Goal: Task Accomplishment & Management: Complete application form

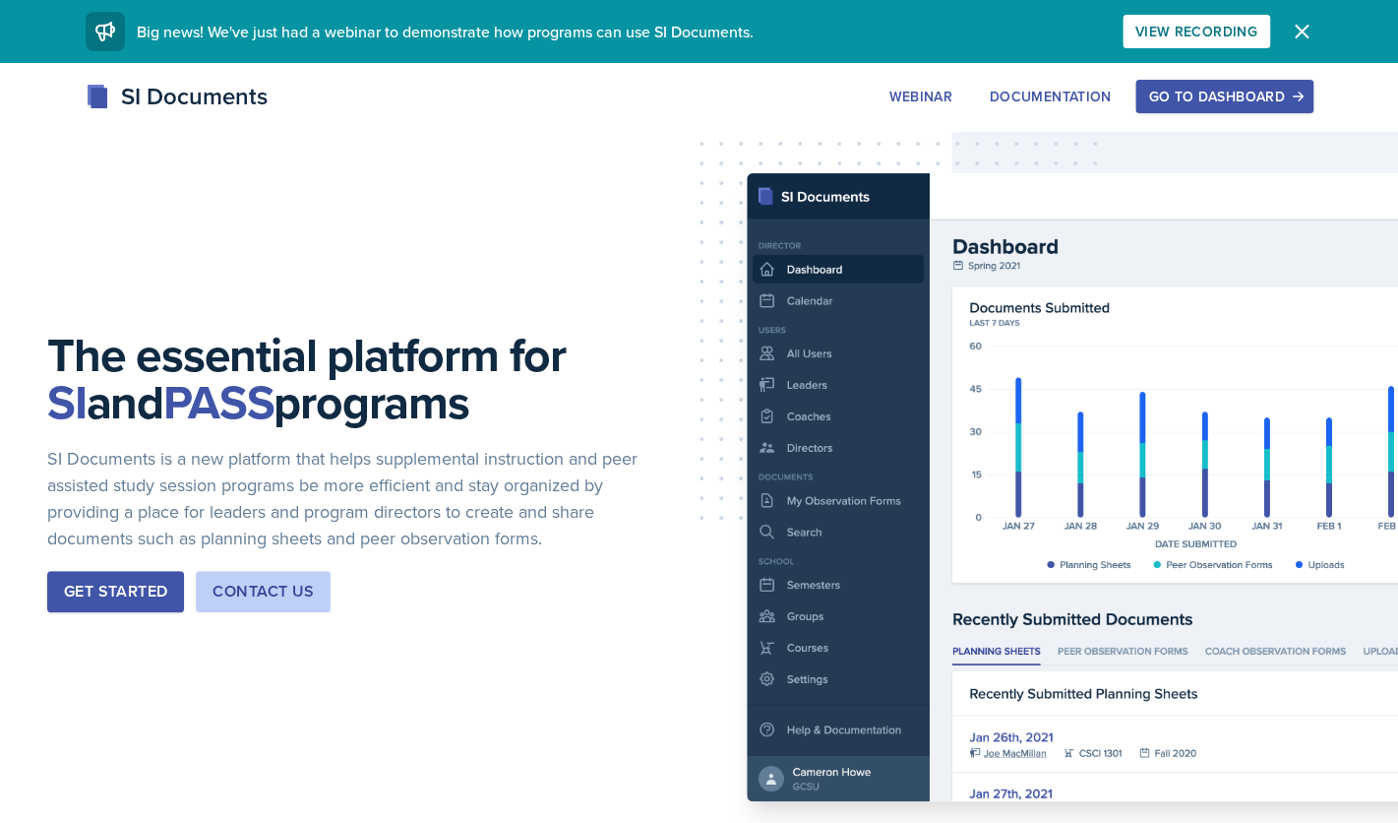
click at [1177, 100] on div "Go to Dashboard" at bounding box center [1224, 97] width 152 height 16
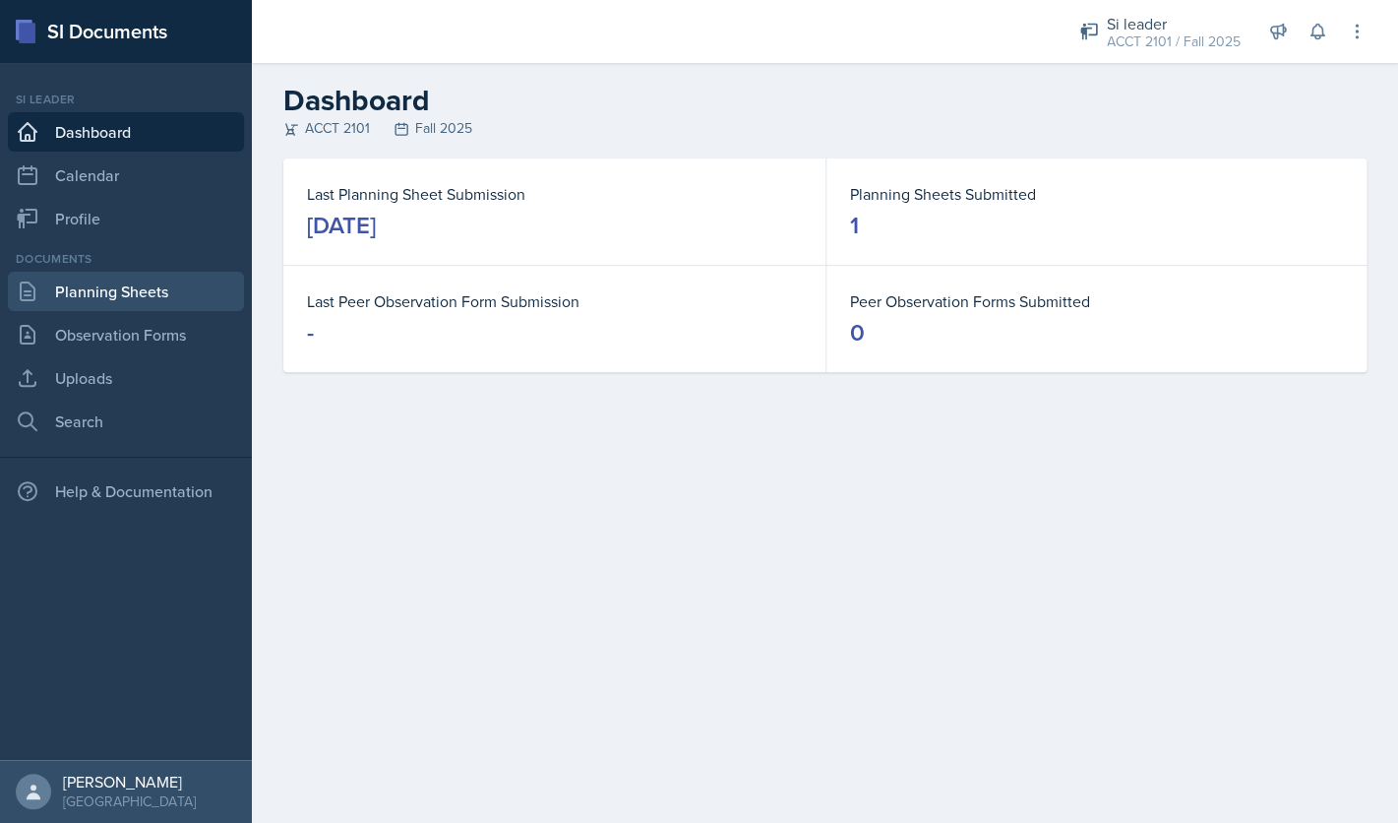
click at [143, 289] on link "Planning Sheets" at bounding box center [126, 291] width 236 height 39
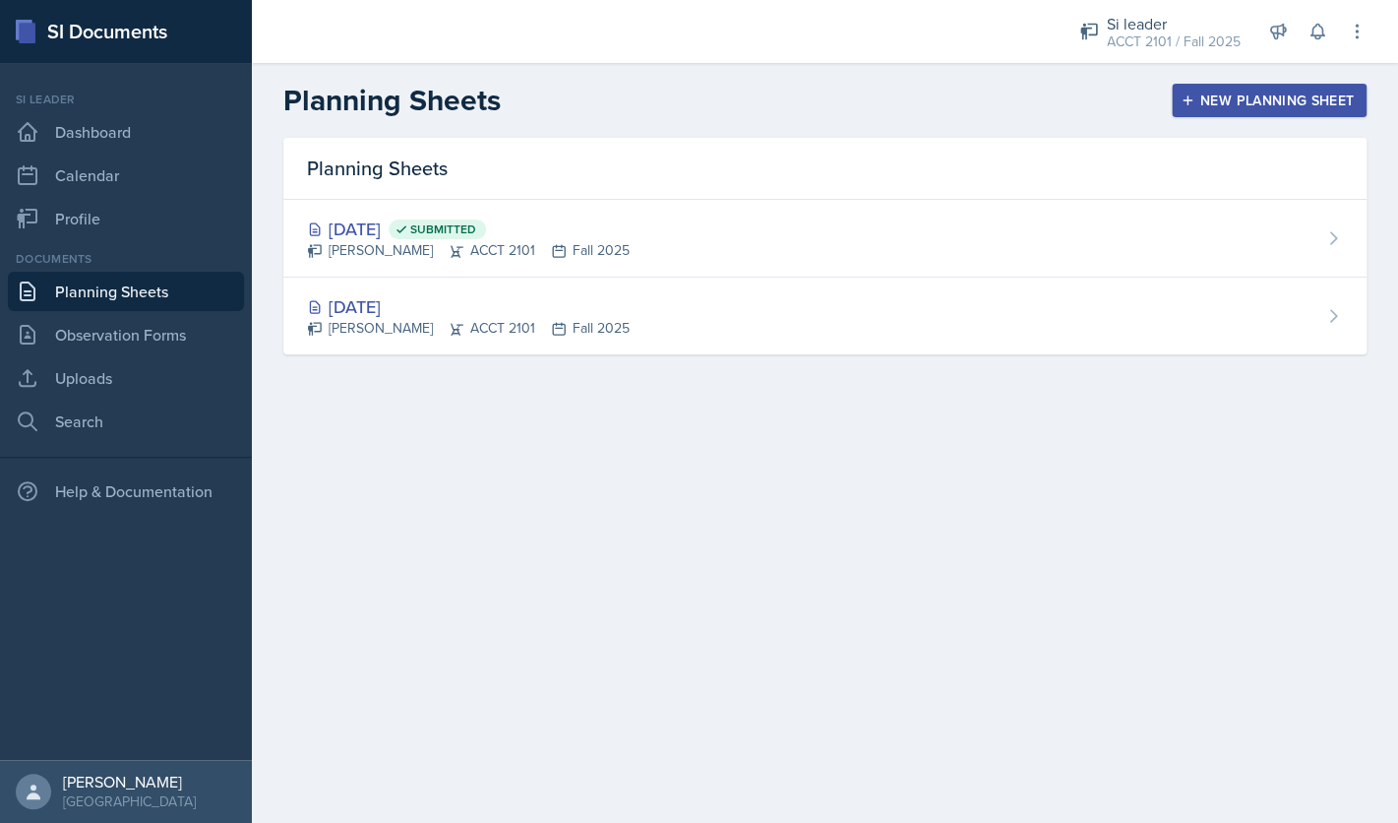
click at [1273, 113] on button "New Planning Sheet" at bounding box center [1269, 100] width 195 height 33
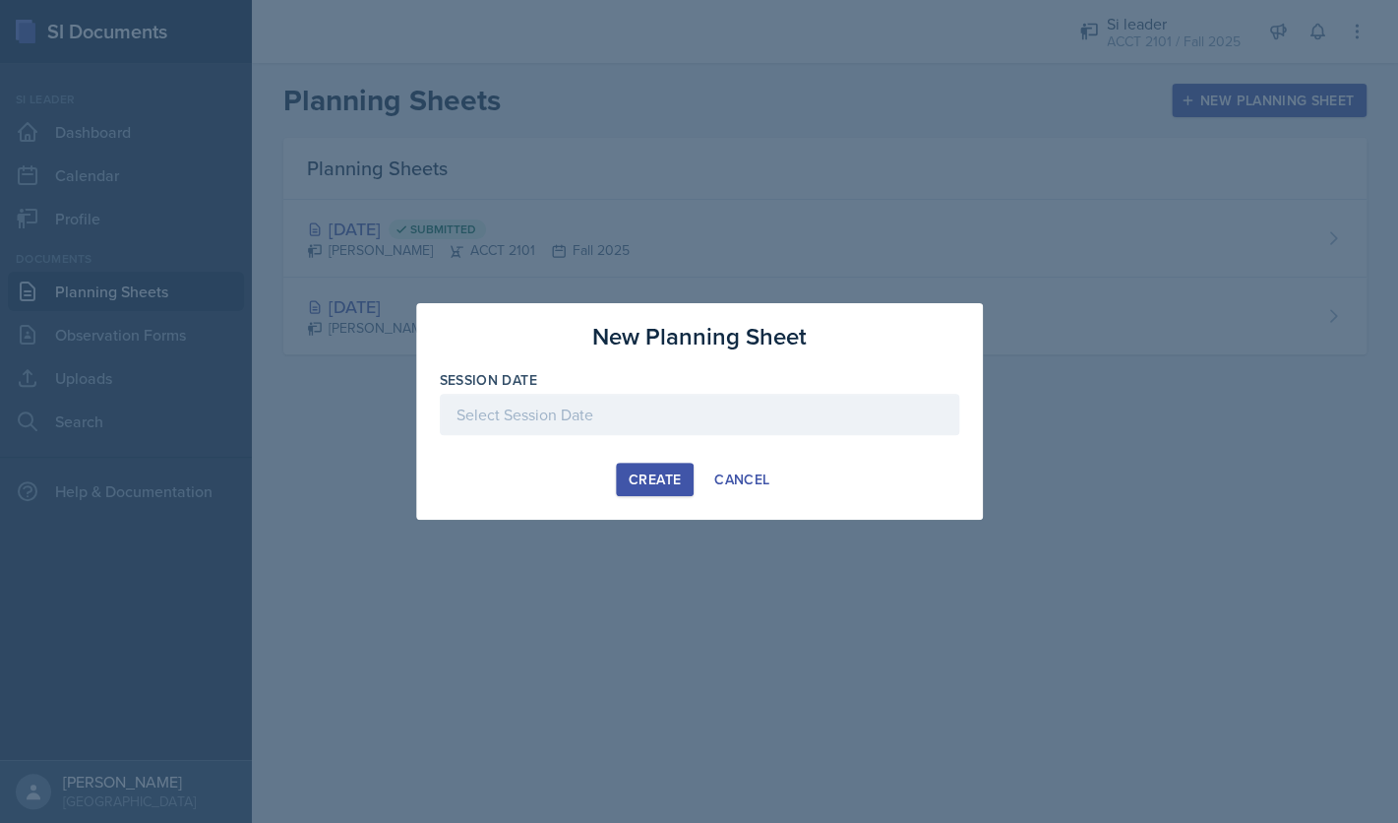
click at [765, 418] on div at bounding box center [700, 414] width 520 height 41
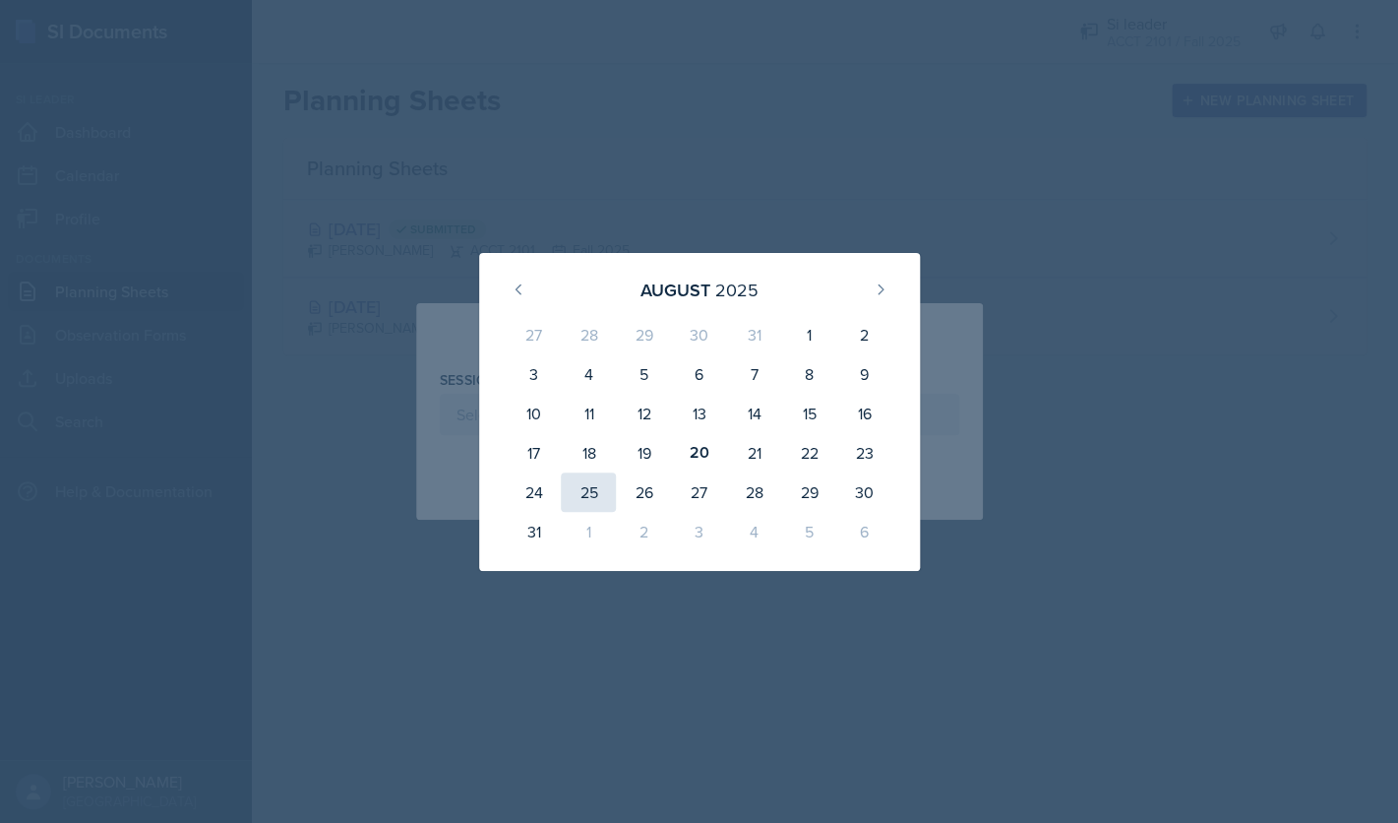
click at [585, 494] on div "25" at bounding box center [588, 491] width 55 height 39
type input "[DATE]"
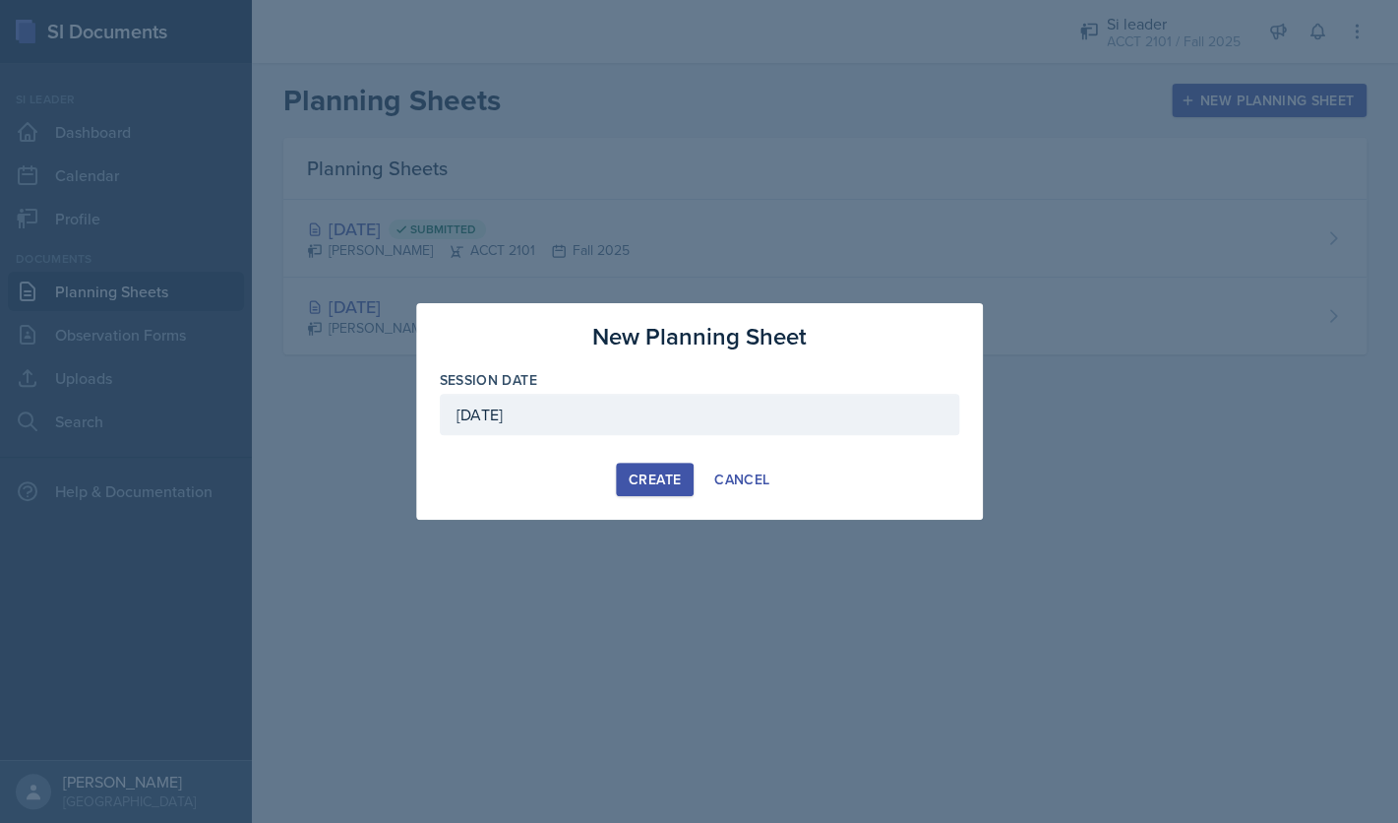
click at [651, 481] on div "Create" at bounding box center [655, 479] width 52 height 16
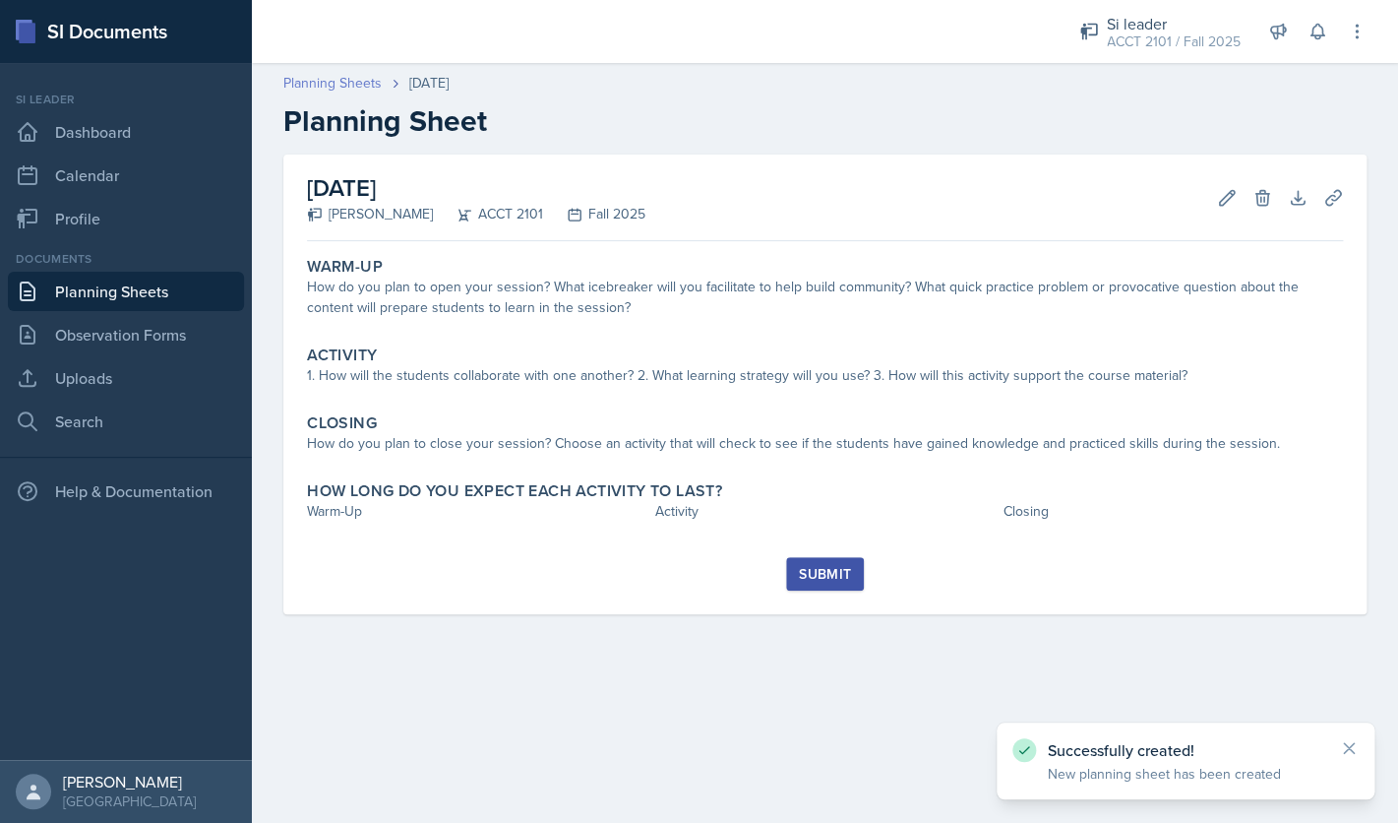
click at [349, 87] on link "Planning Sheets" at bounding box center [332, 83] width 98 height 21
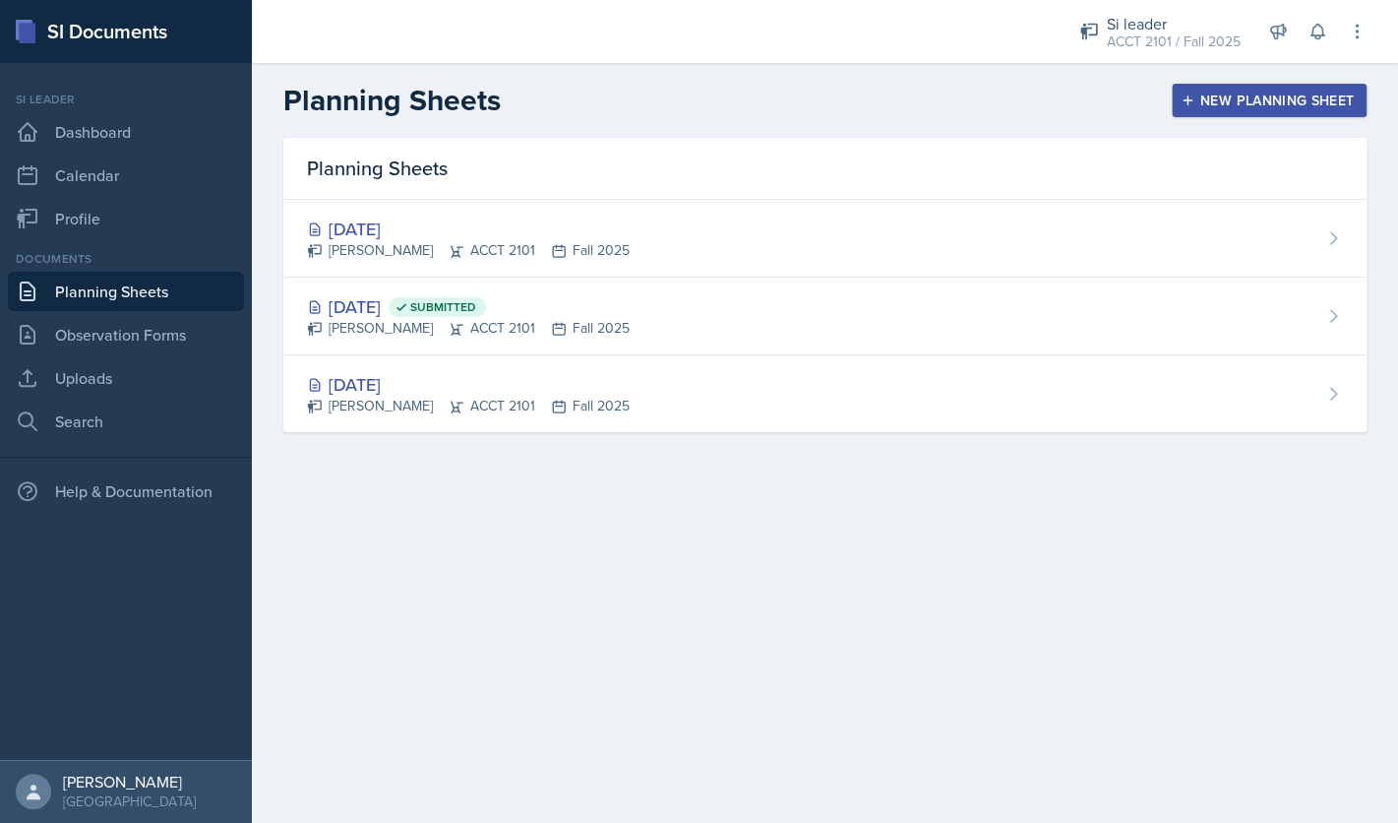
click at [1274, 112] on button "New Planning Sheet" at bounding box center [1269, 100] width 195 height 33
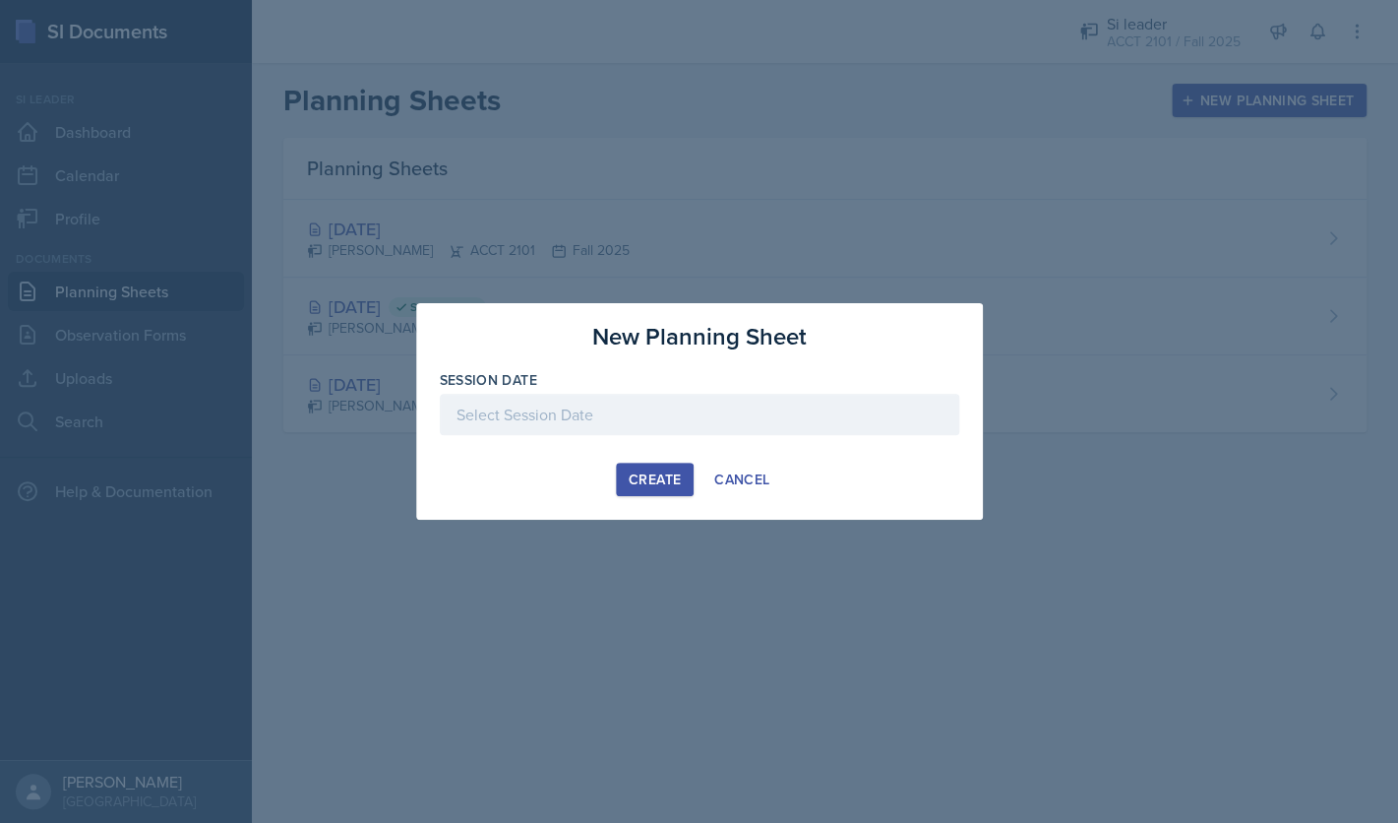
click at [768, 394] on div "Session Date" at bounding box center [700, 412] width 520 height 85
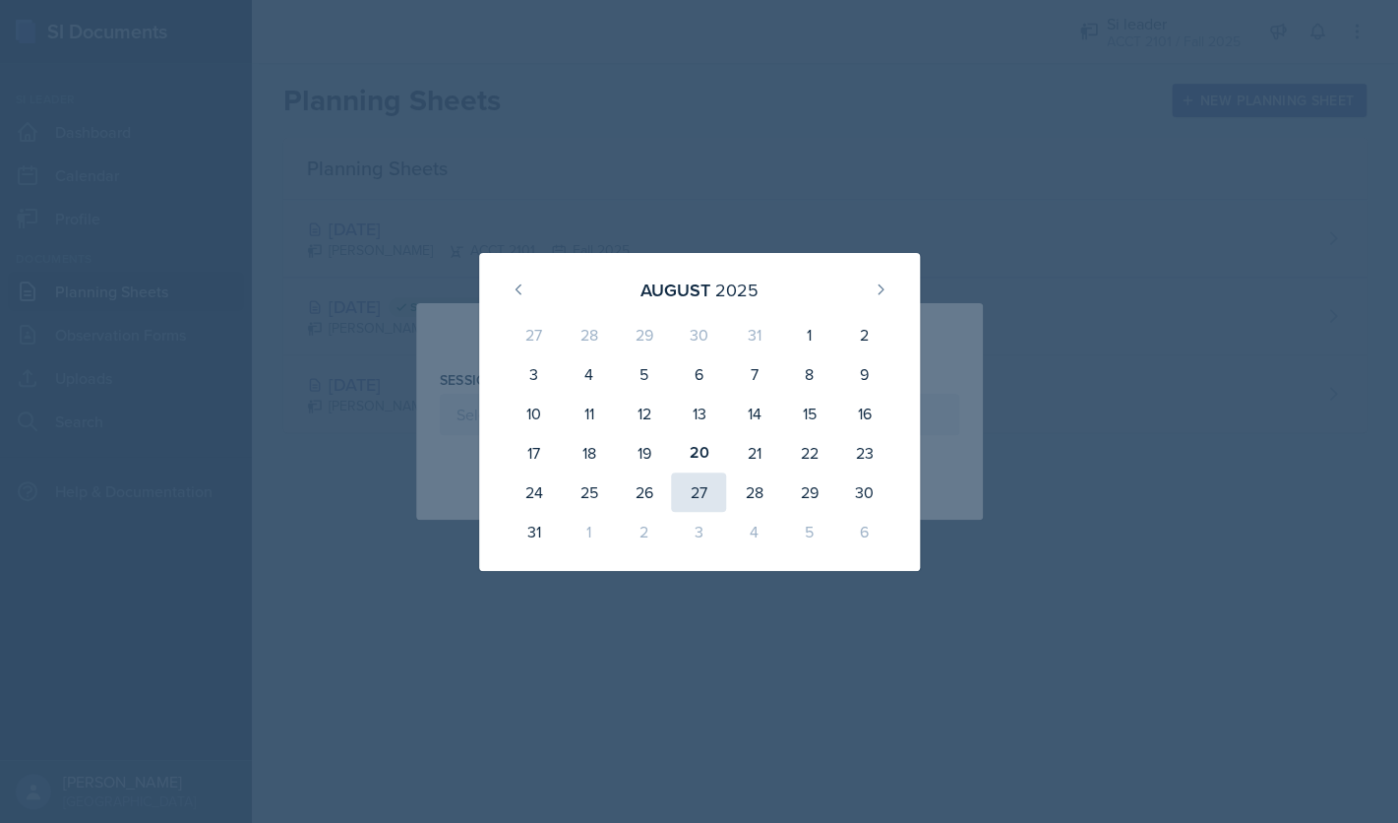
click at [699, 492] on div "27" at bounding box center [698, 491] width 55 height 39
type input "[DATE]"
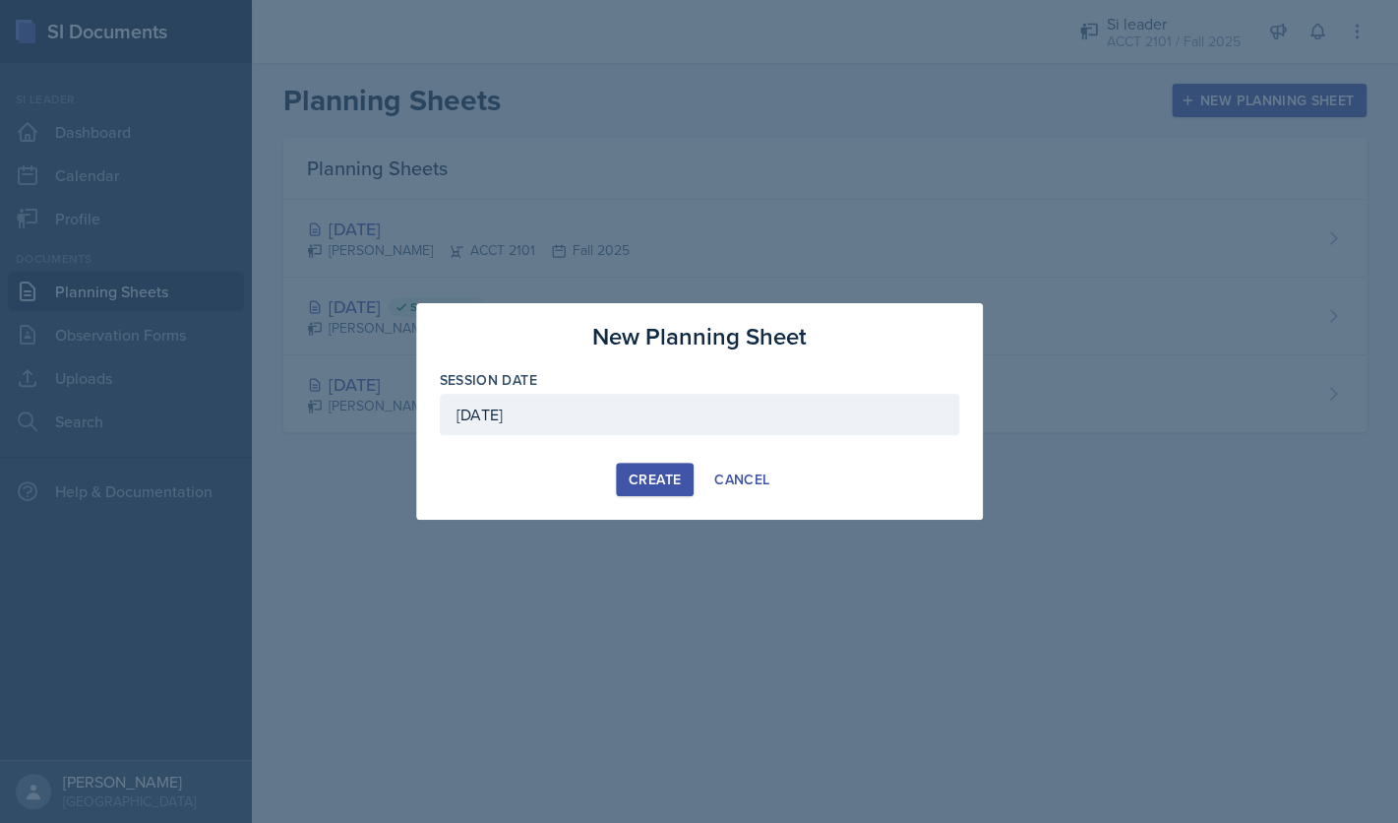
click at [648, 478] on div "Create" at bounding box center [655, 479] width 52 height 16
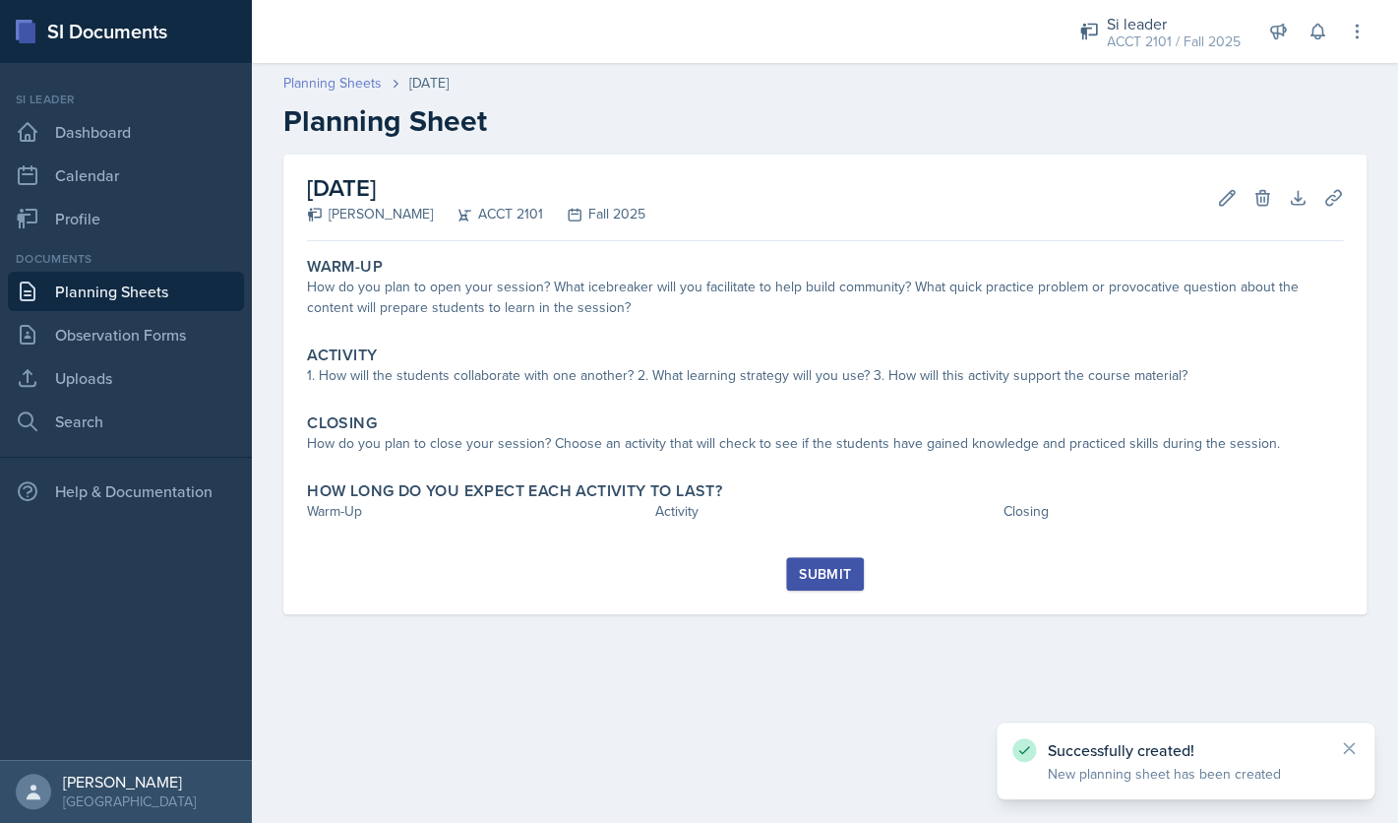
click at [335, 87] on link "Planning Sheets" at bounding box center [332, 83] width 98 height 21
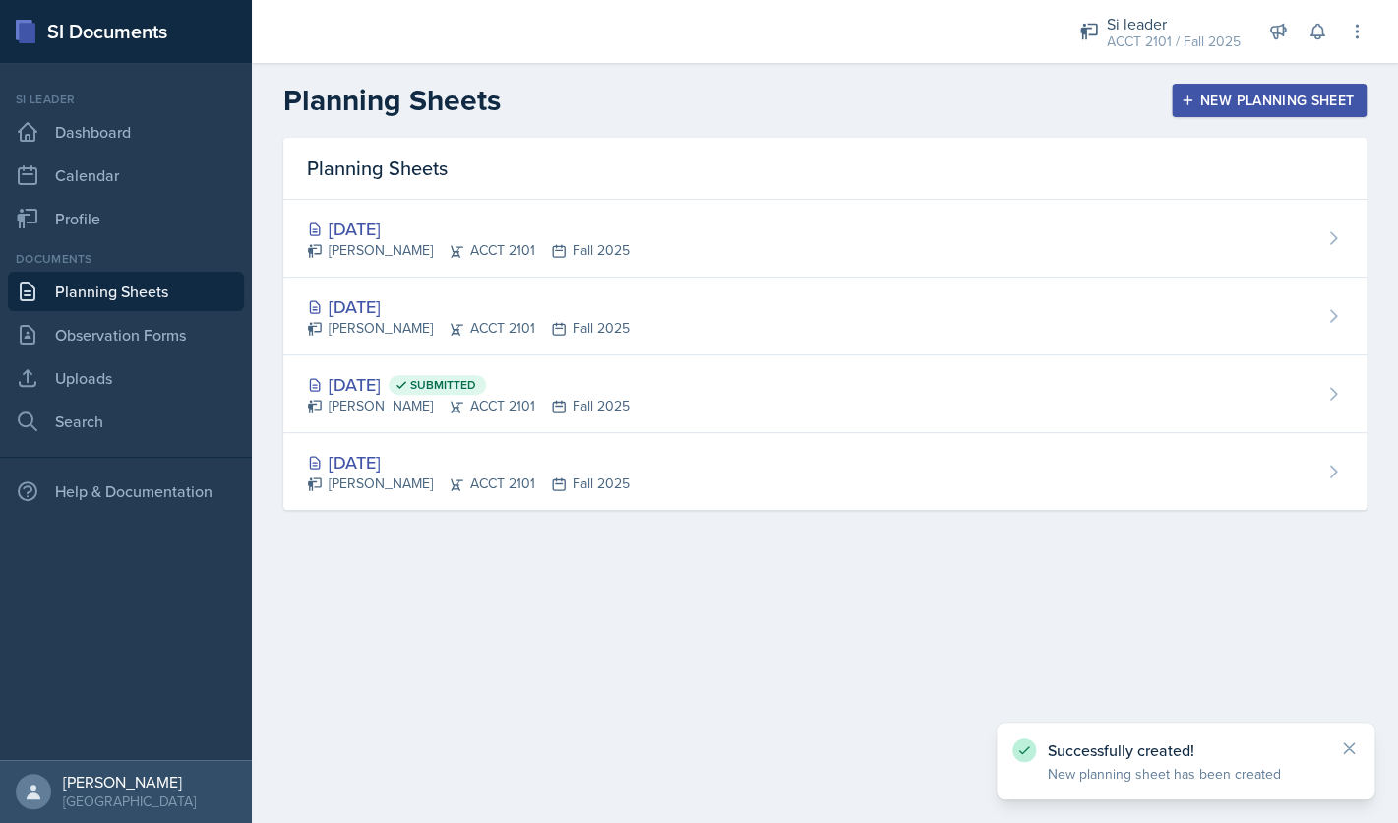
click at [1297, 108] on div "New Planning Sheet" at bounding box center [1269, 101] width 169 height 16
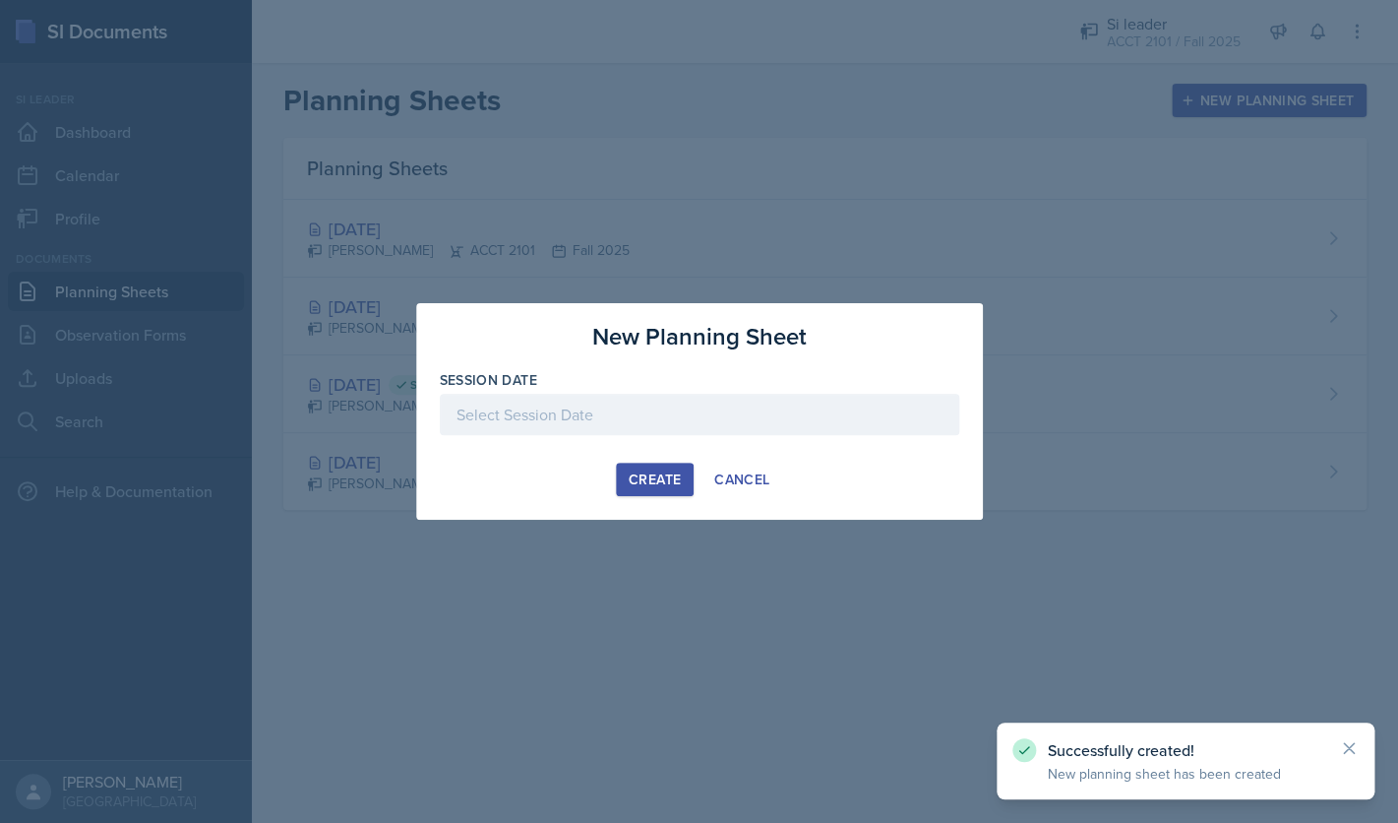
click at [663, 423] on div at bounding box center [700, 414] width 520 height 41
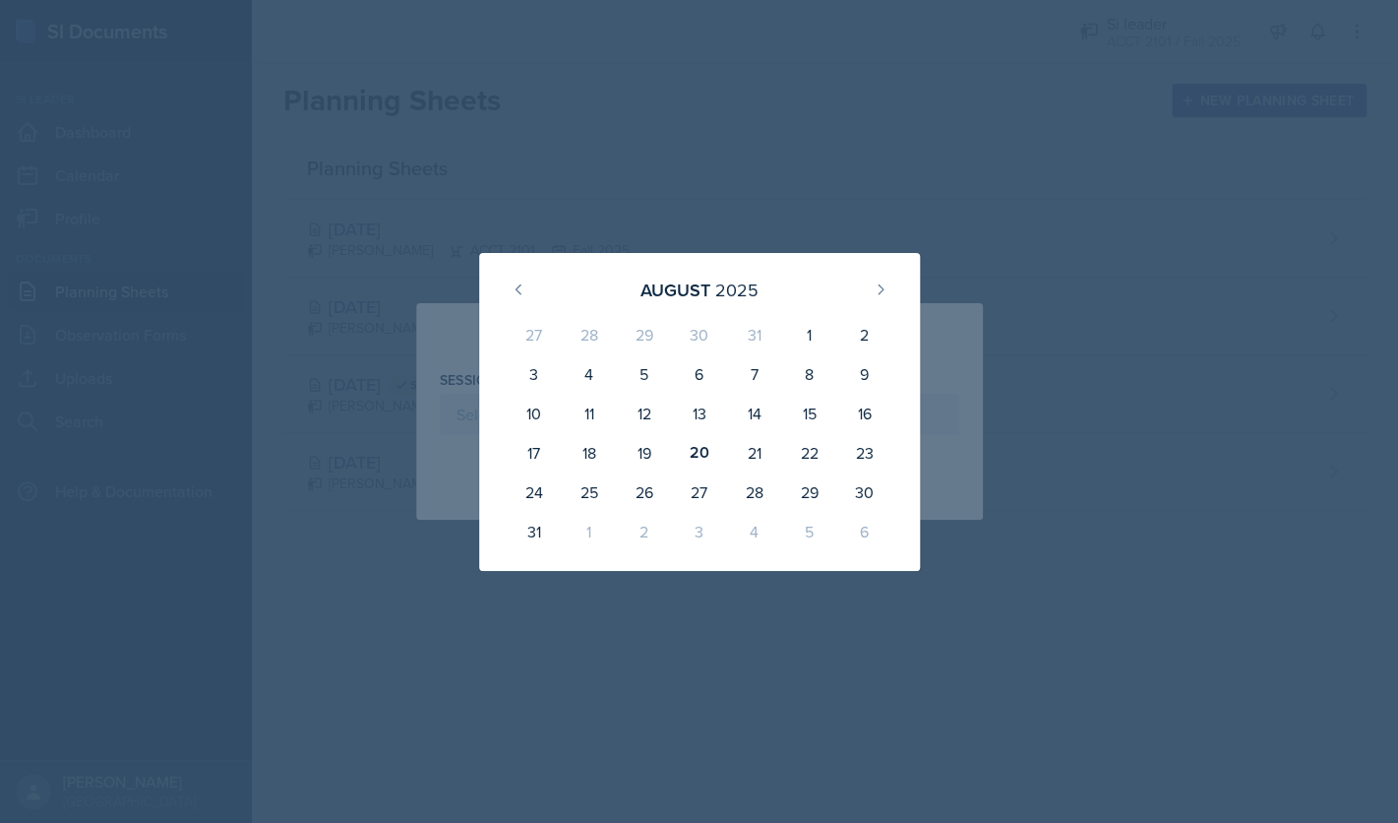
click at [587, 525] on div "1" at bounding box center [588, 531] width 55 height 39
click at [884, 283] on icon at bounding box center [881, 289] width 16 height 16
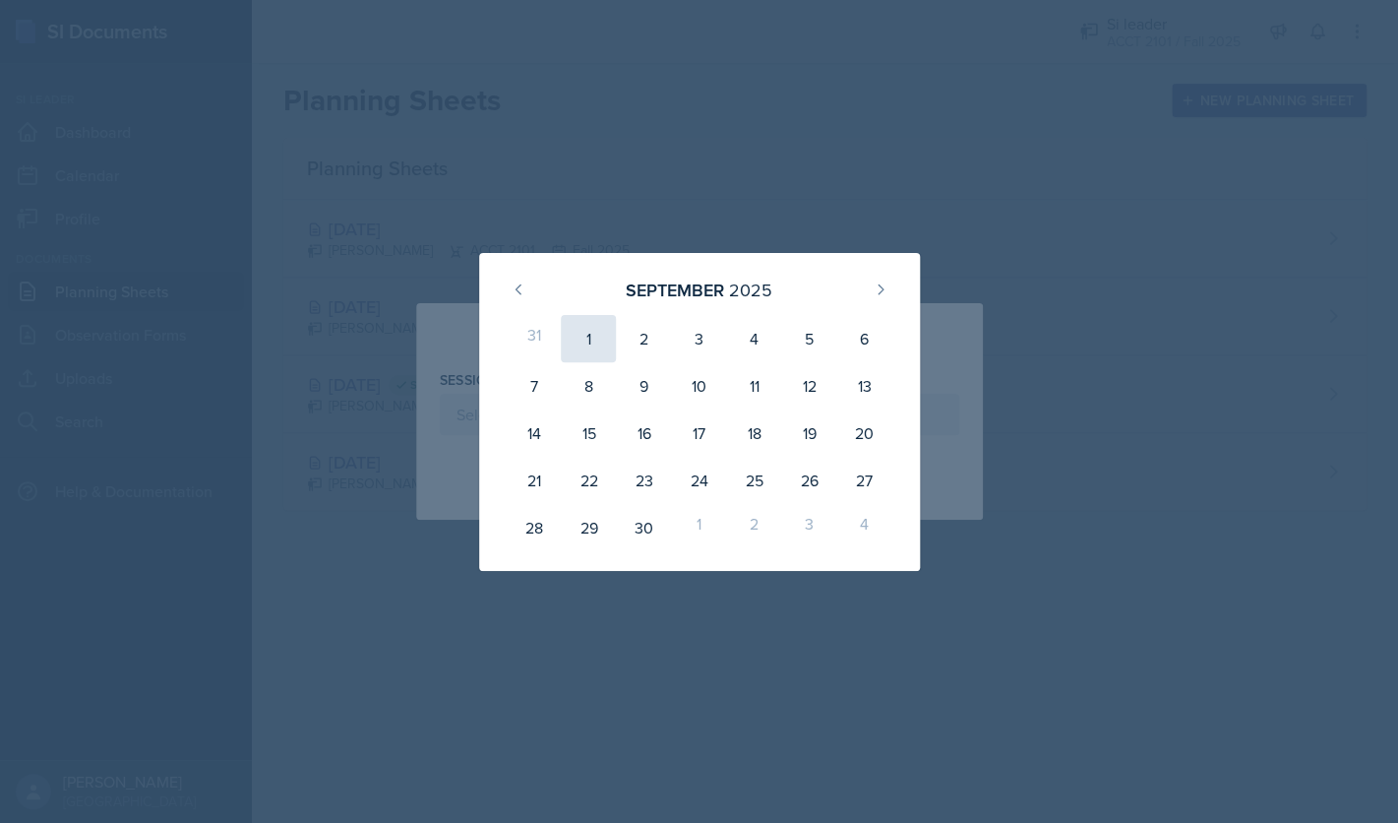
click at [597, 341] on div "1" at bounding box center [588, 338] width 55 height 47
type input "[DATE]"
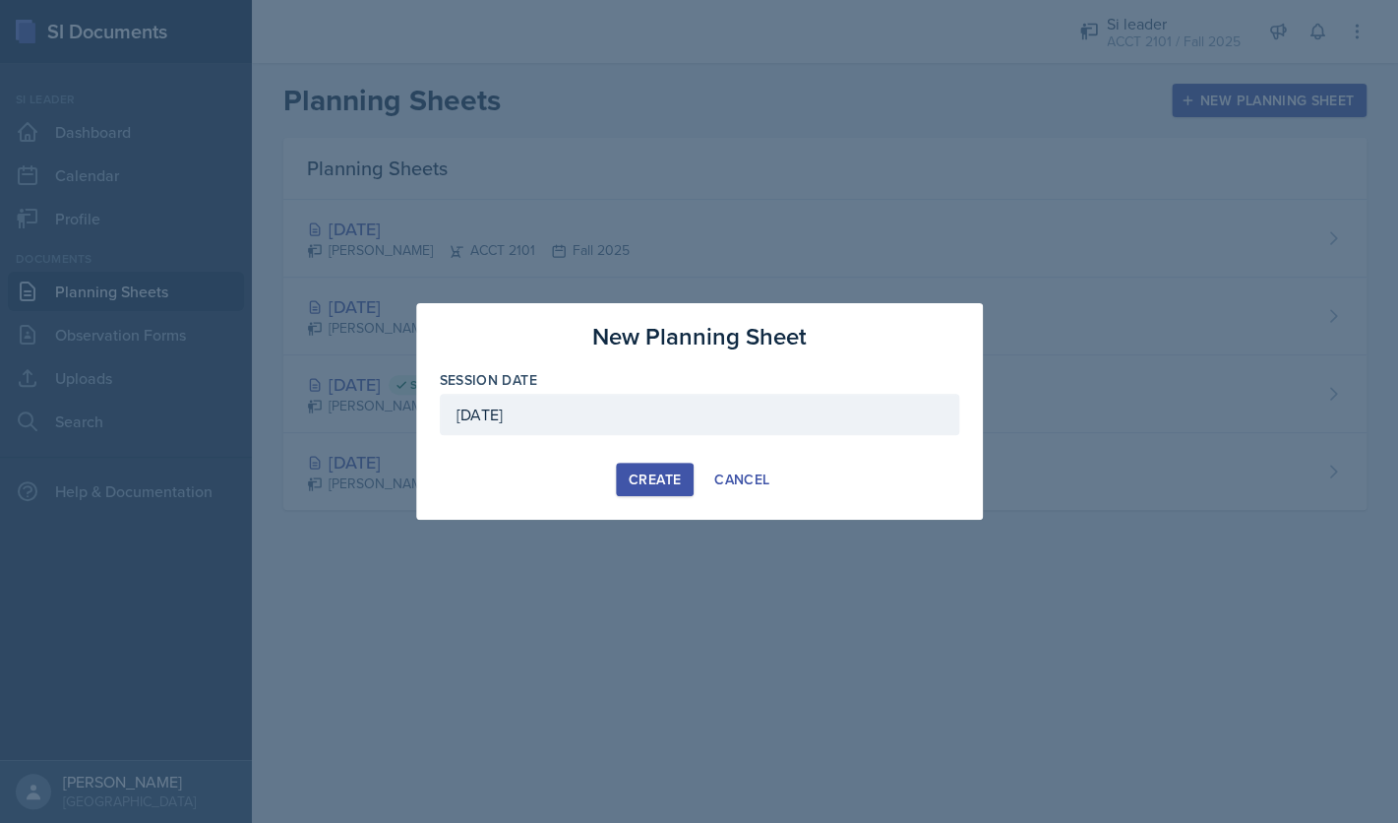
click at [666, 464] on button "Create" at bounding box center [655, 479] width 78 height 33
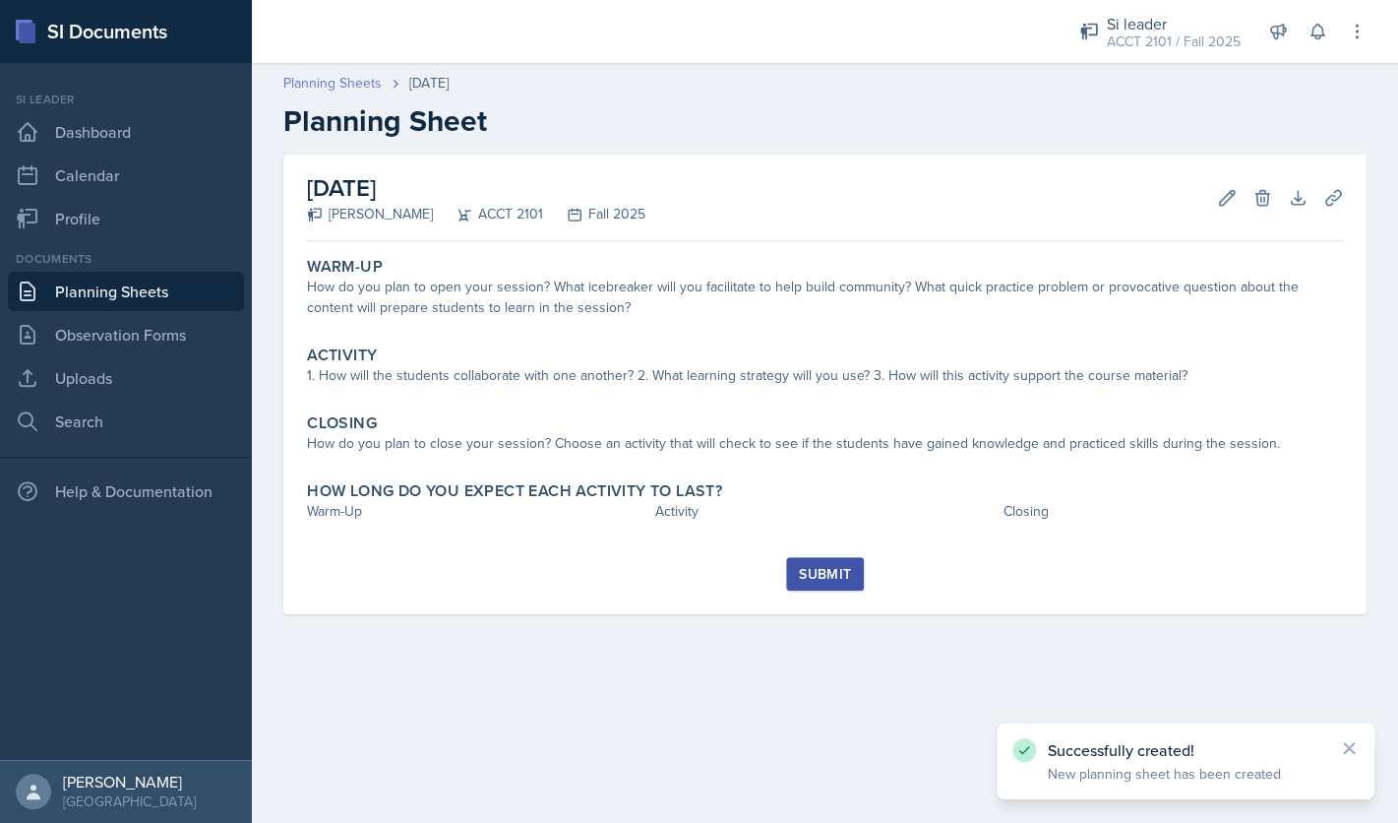
click at [322, 86] on link "Planning Sheets" at bounding box center [332, 83] width 98 height 21
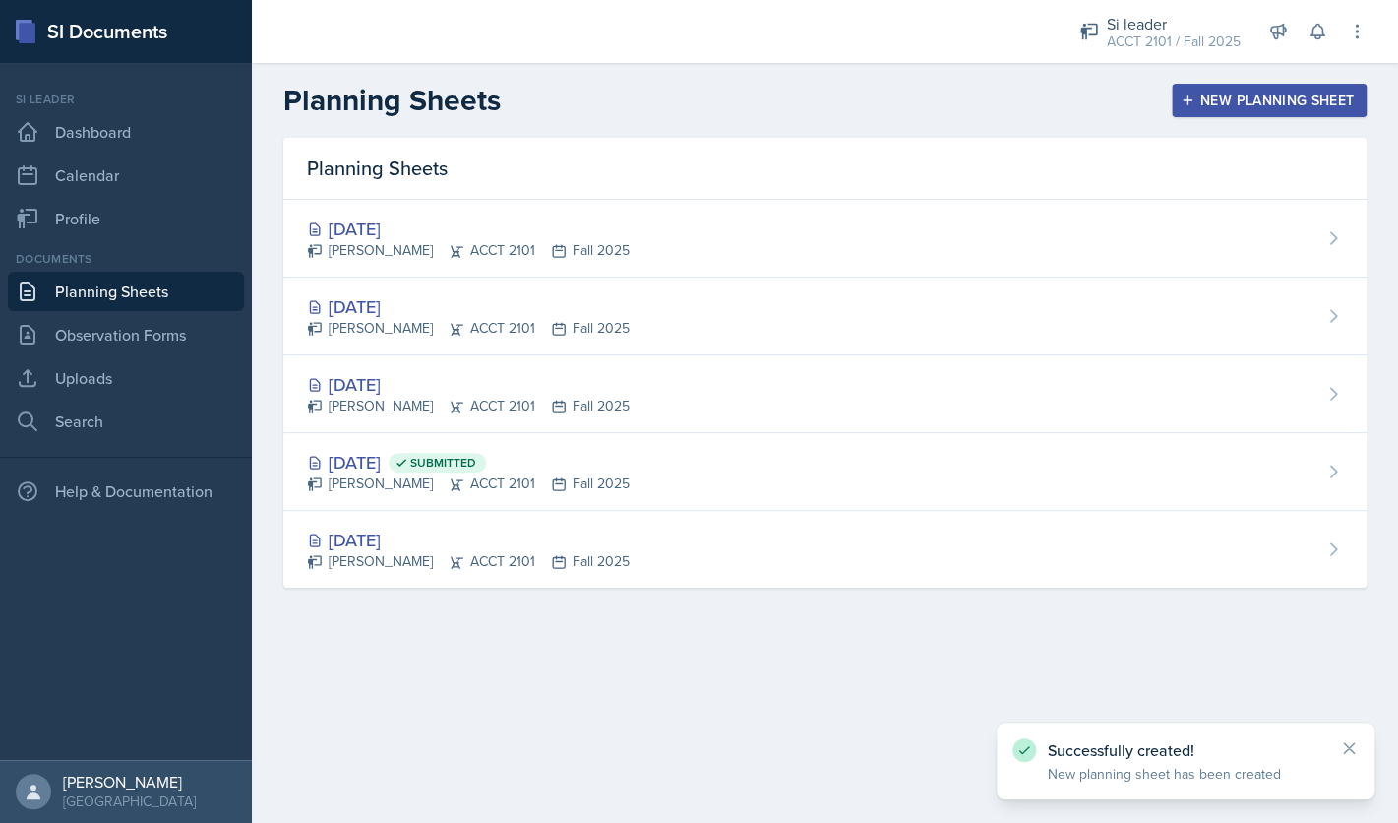
click at [1226, 102] on div "New Planning Sheet" at bounding box center [1269, 101] width 169 height 16
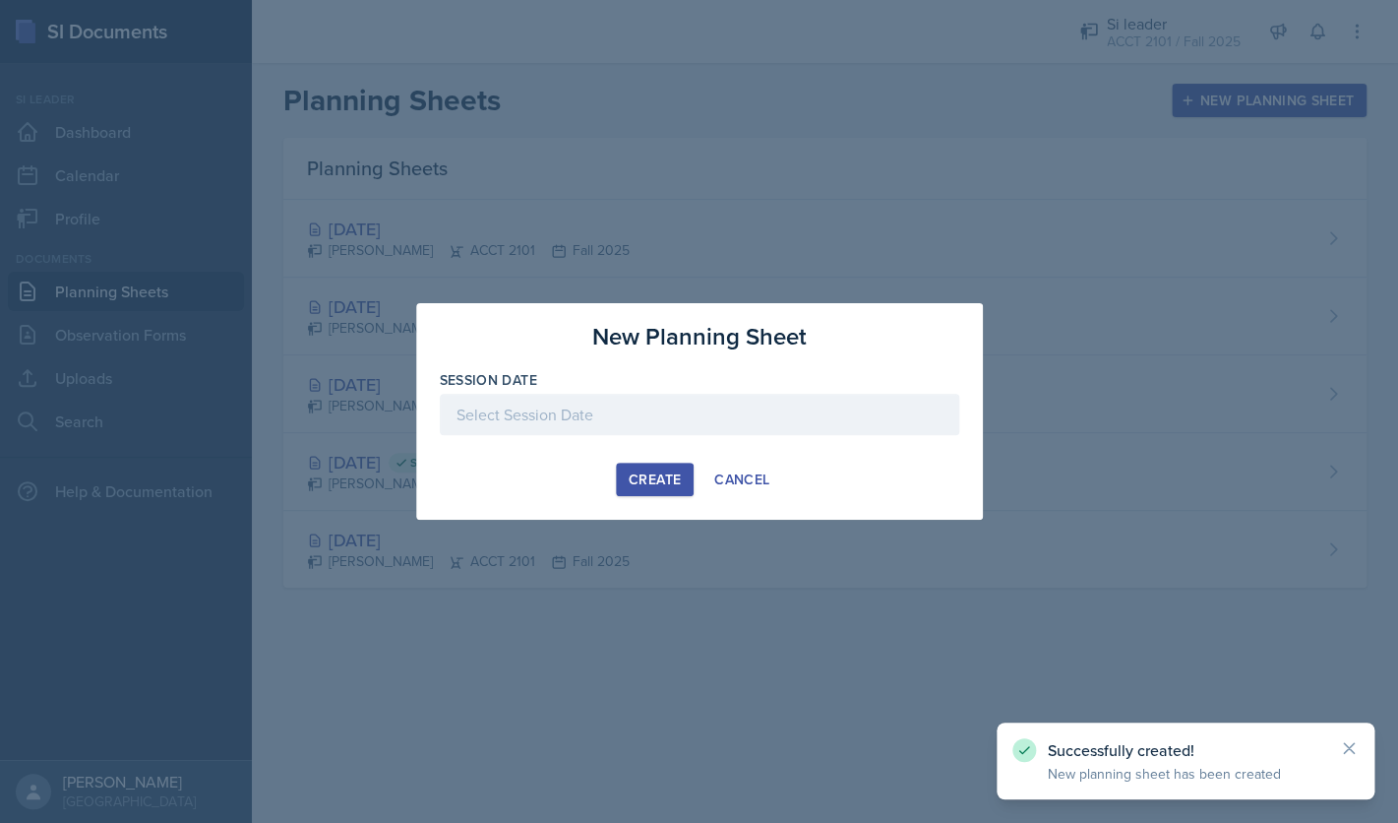
click at [722, 428] on div at bounding box center [700, 414] width 520 height 41
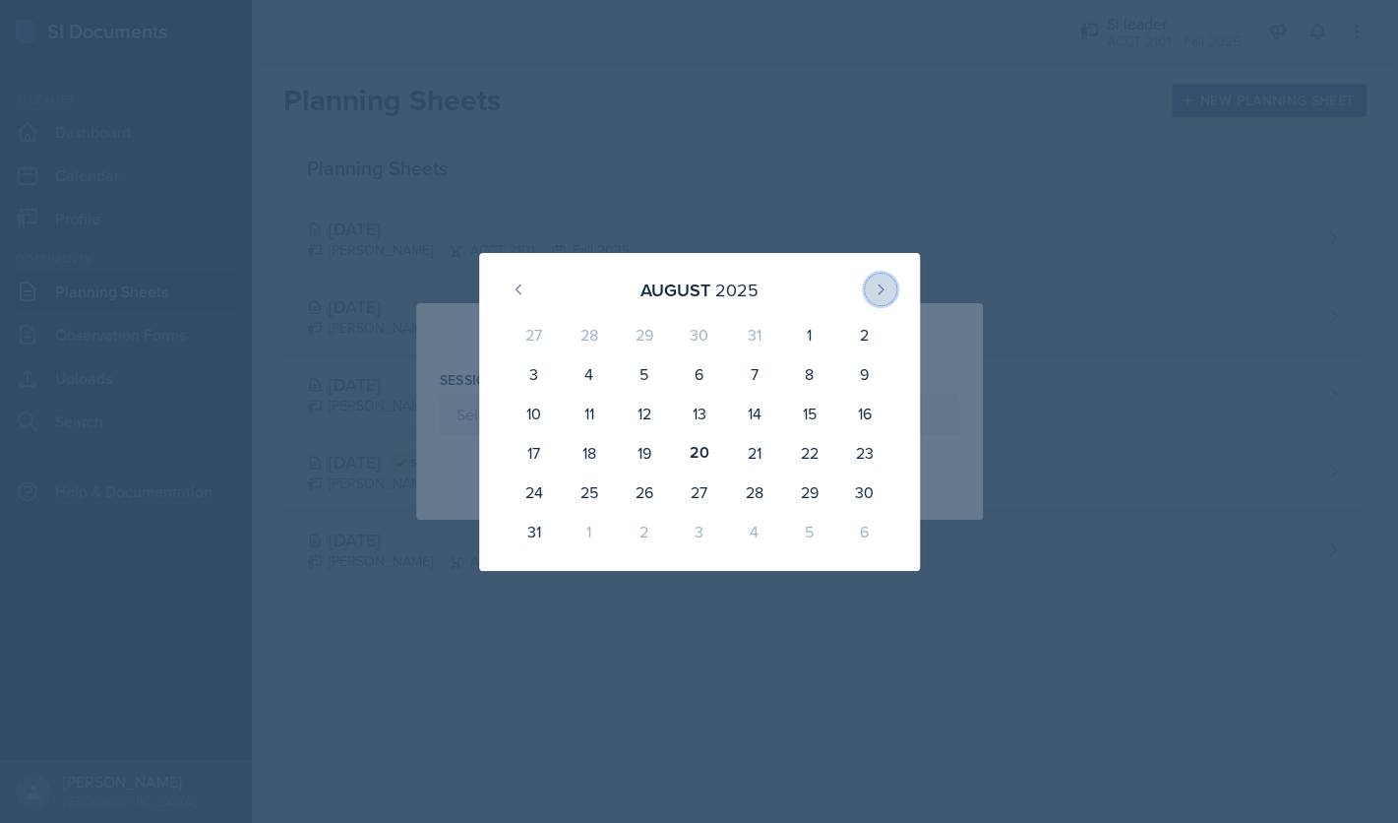
click at [890, 295] on button at bounding box center [880, 289] width 31 height 31
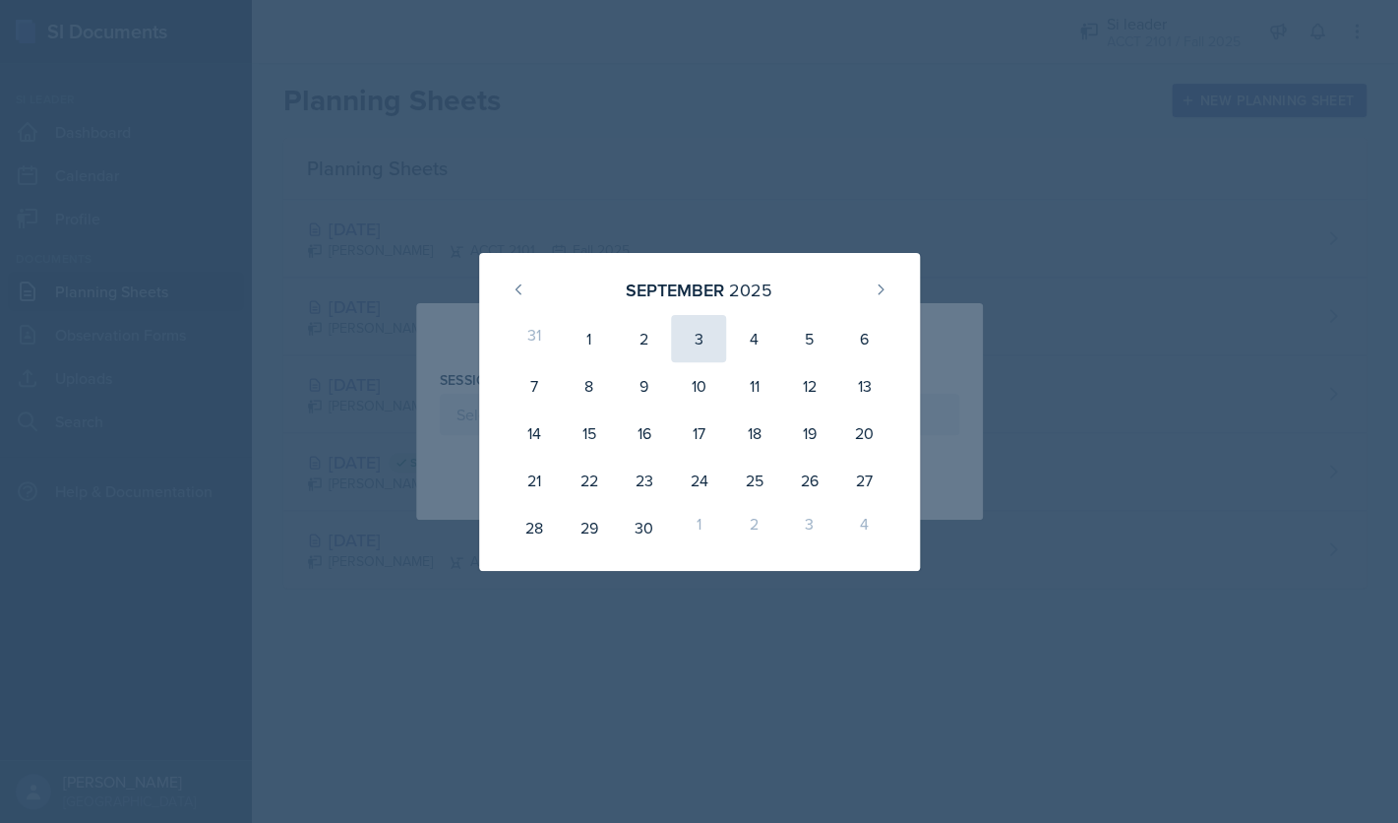
click at [704, 338] on div "3" at bounding box center [698, 338] width 55 height 47
type input "[DATE]"
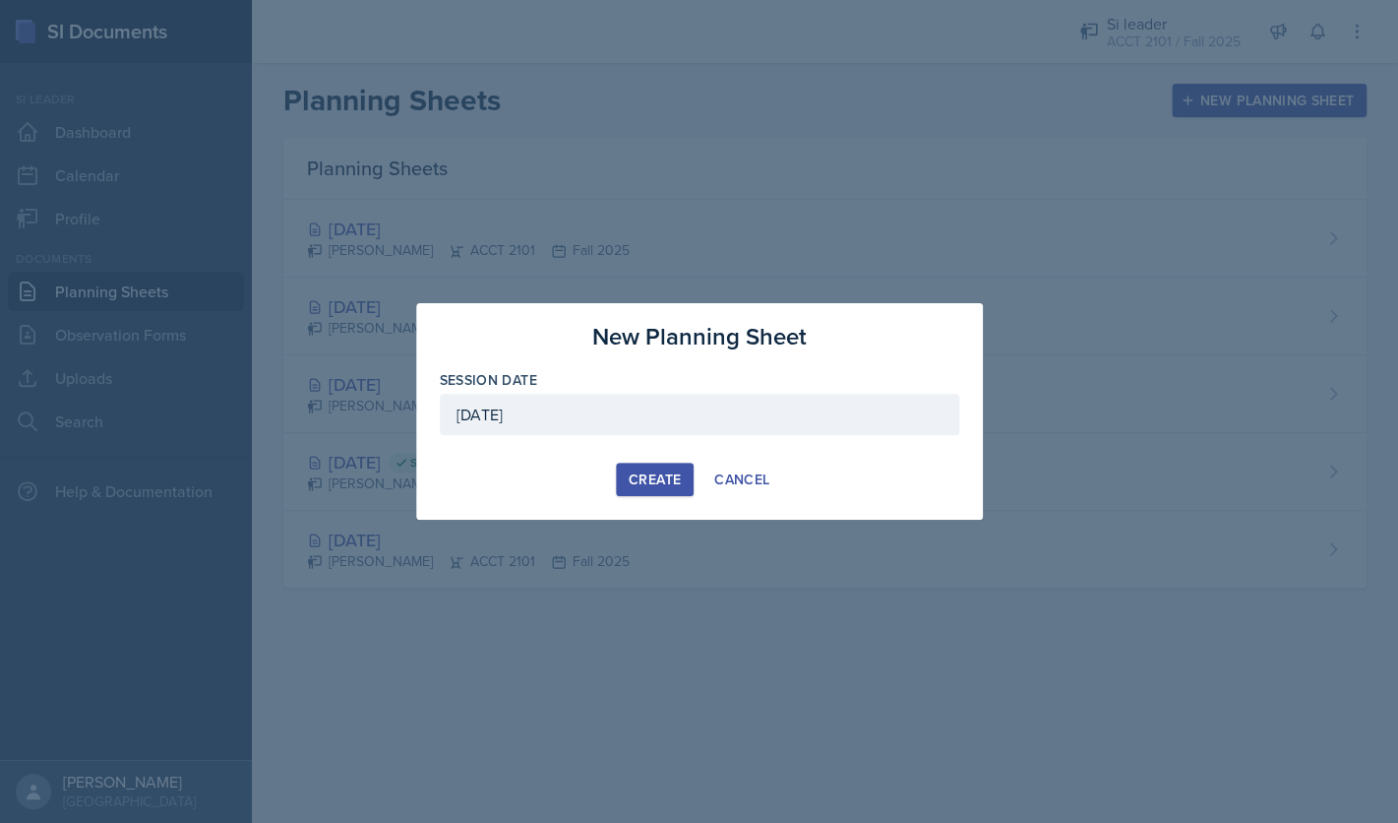
click at [630, 475] on div "Create" at bounding box center [655, 479] width 52 height 16
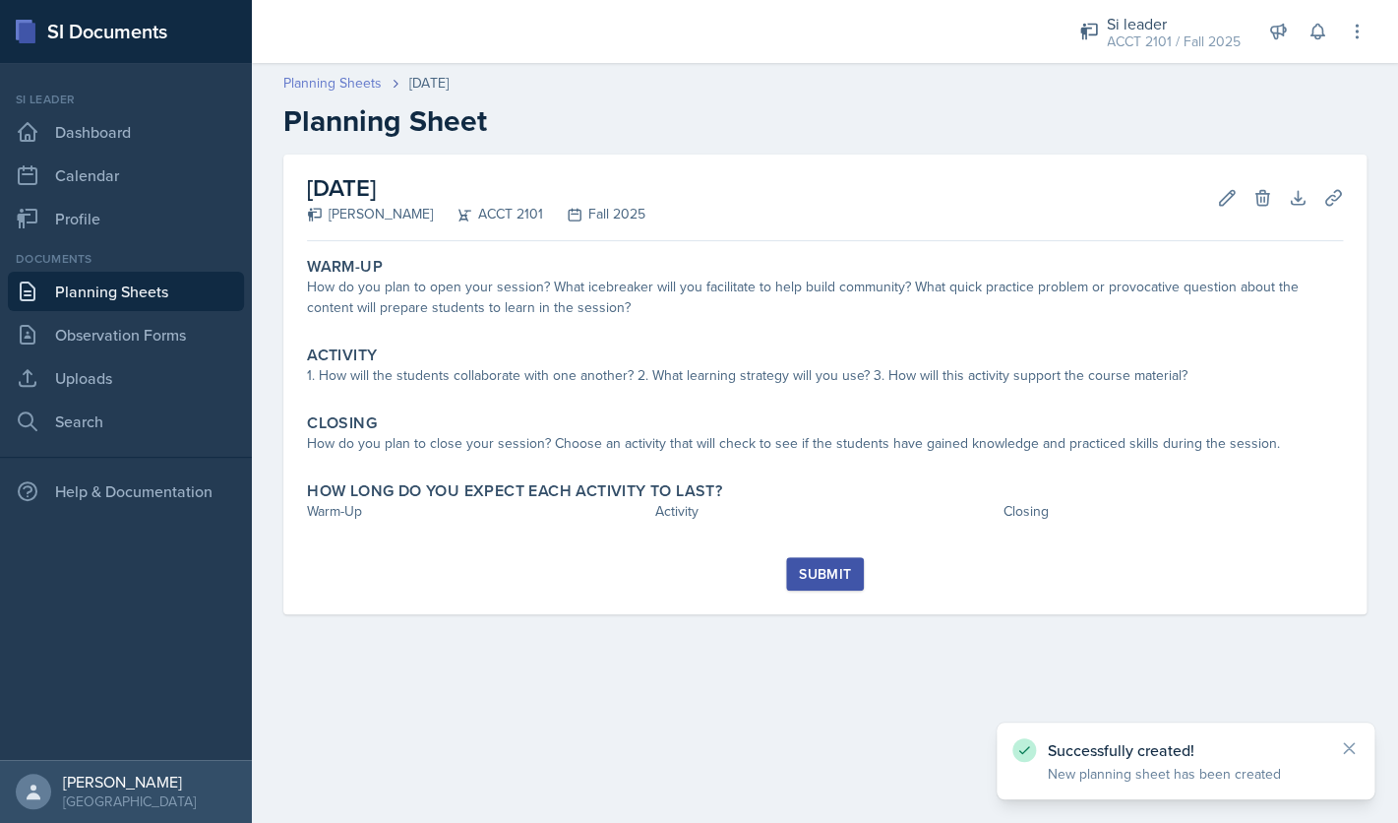
click at [350, 82] on link "Planning Sheets" at bounding box center [332, 83] width 98 height 21
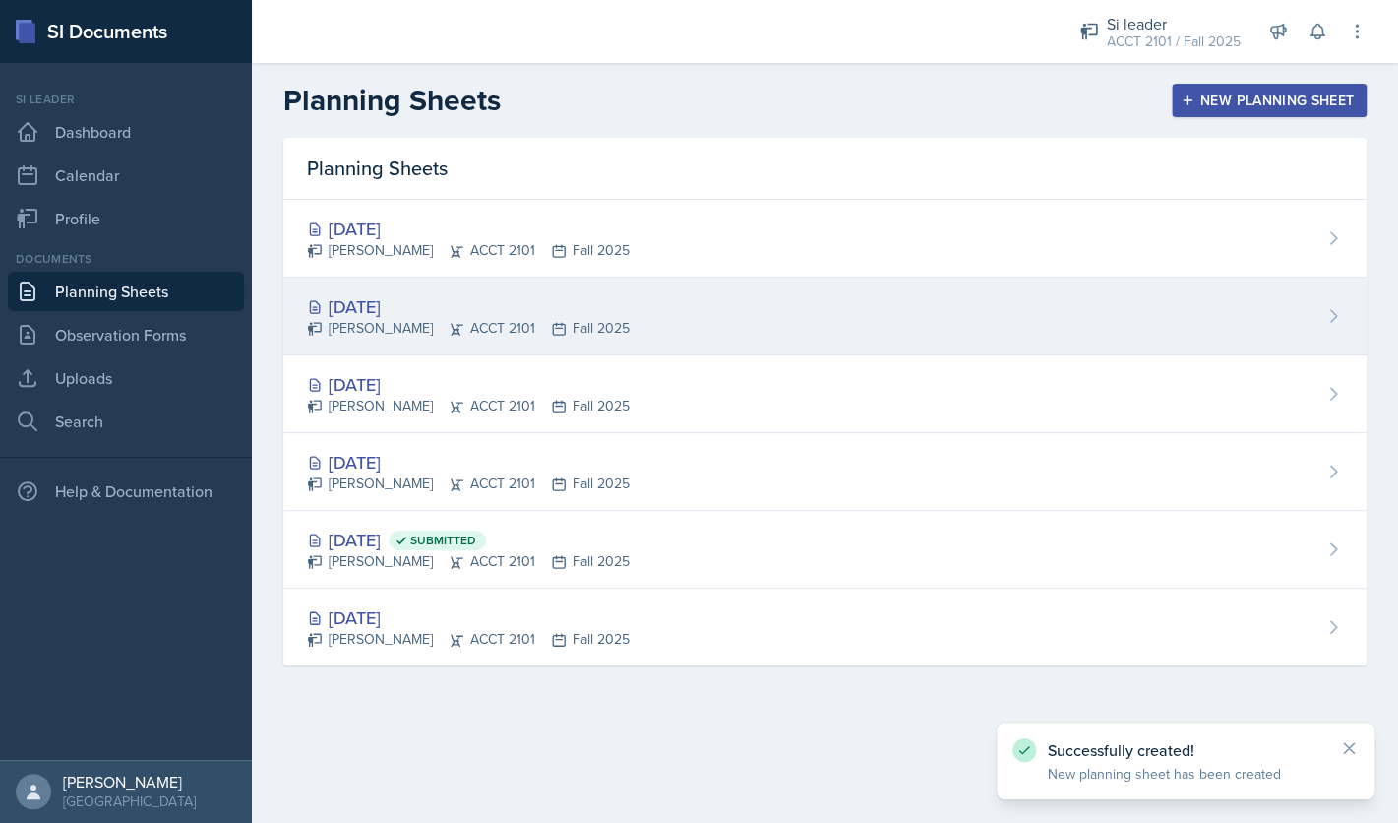
click at [569, 320] on div "[PERSON_NAME] ACCT 2101 Fall 2025" at bounding box center [468, 328] width 323 height 21
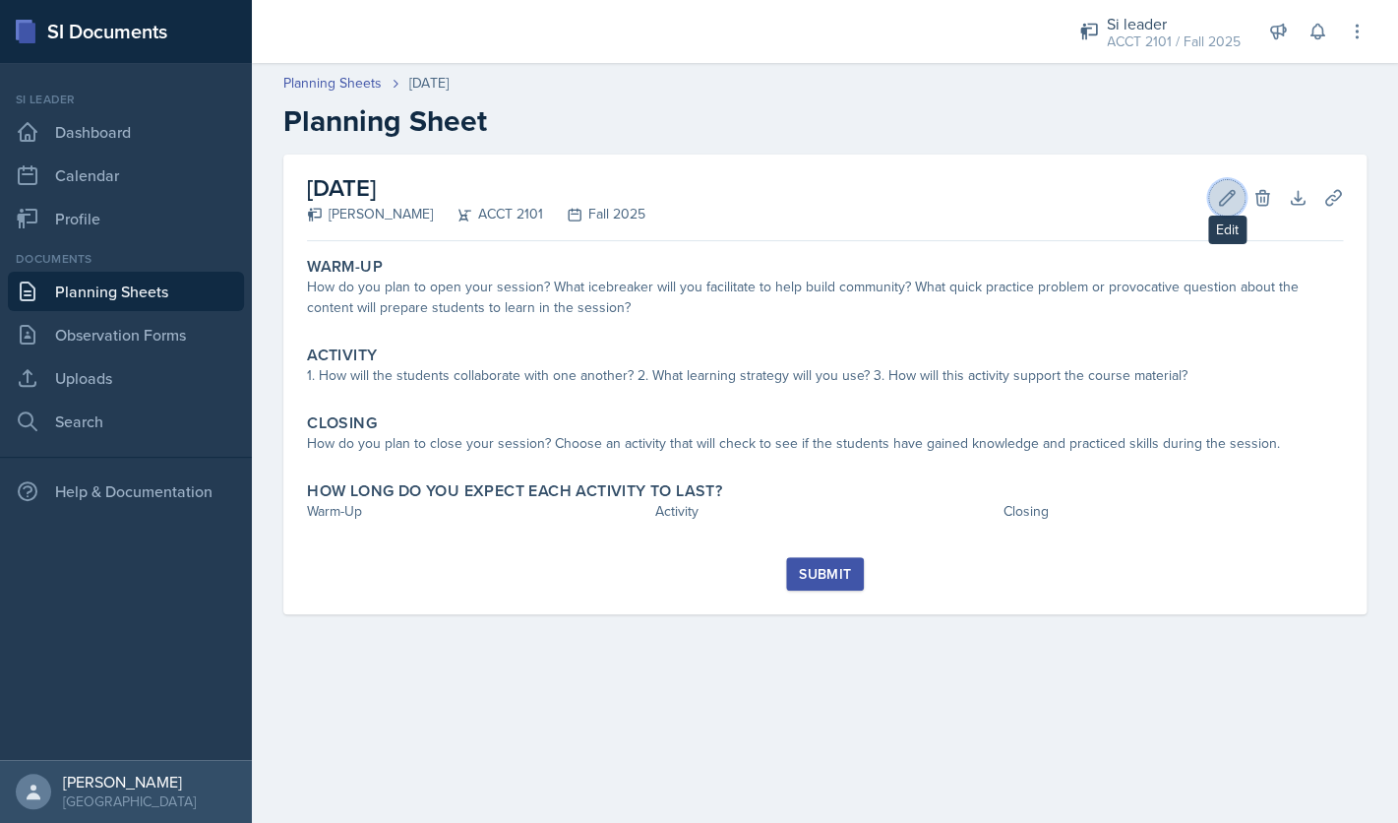
click at [1221, 198] on icon at bounding box center [1227, 198] width 20 height 20
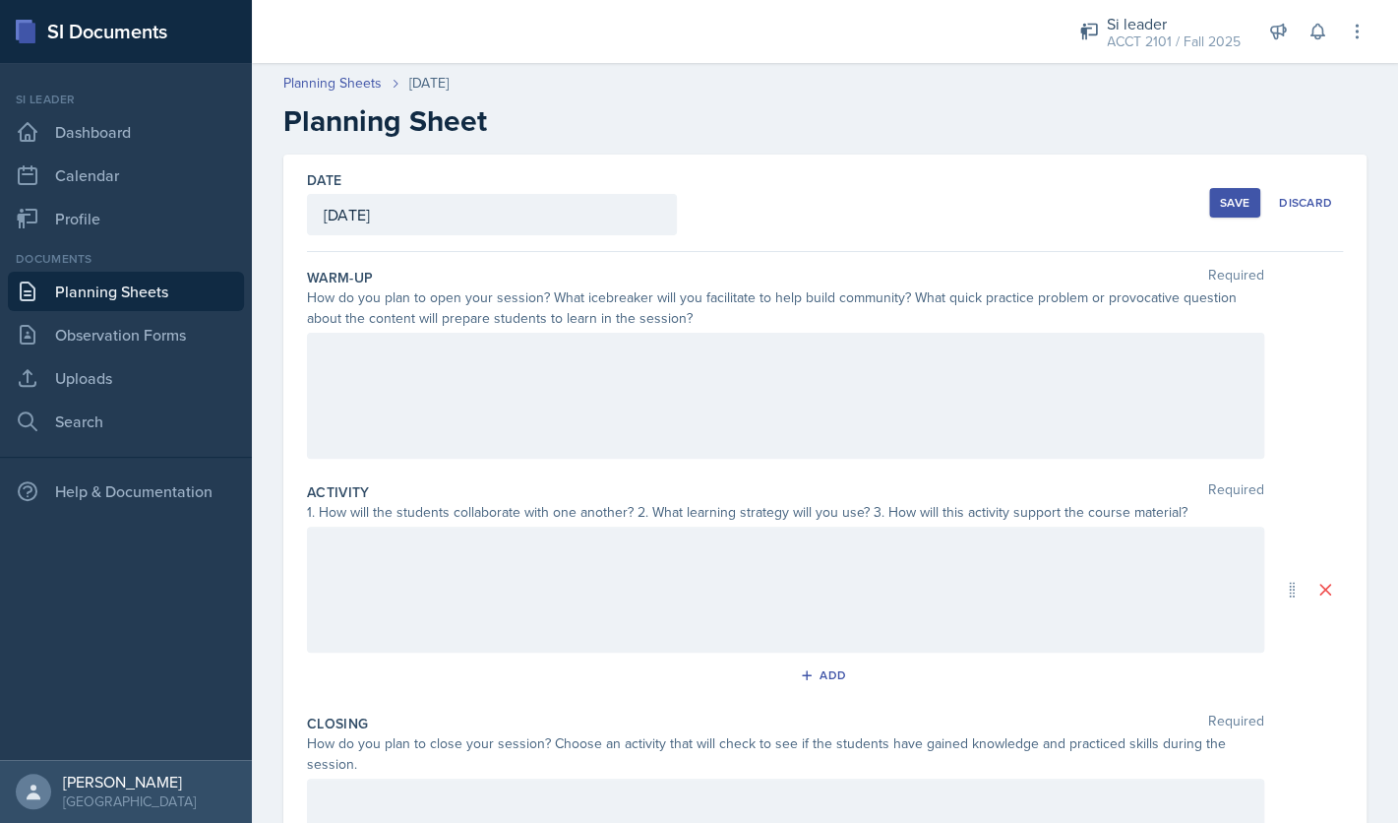
click at [855, 357] on div at bounding box center [785, 396] width 957 height 126
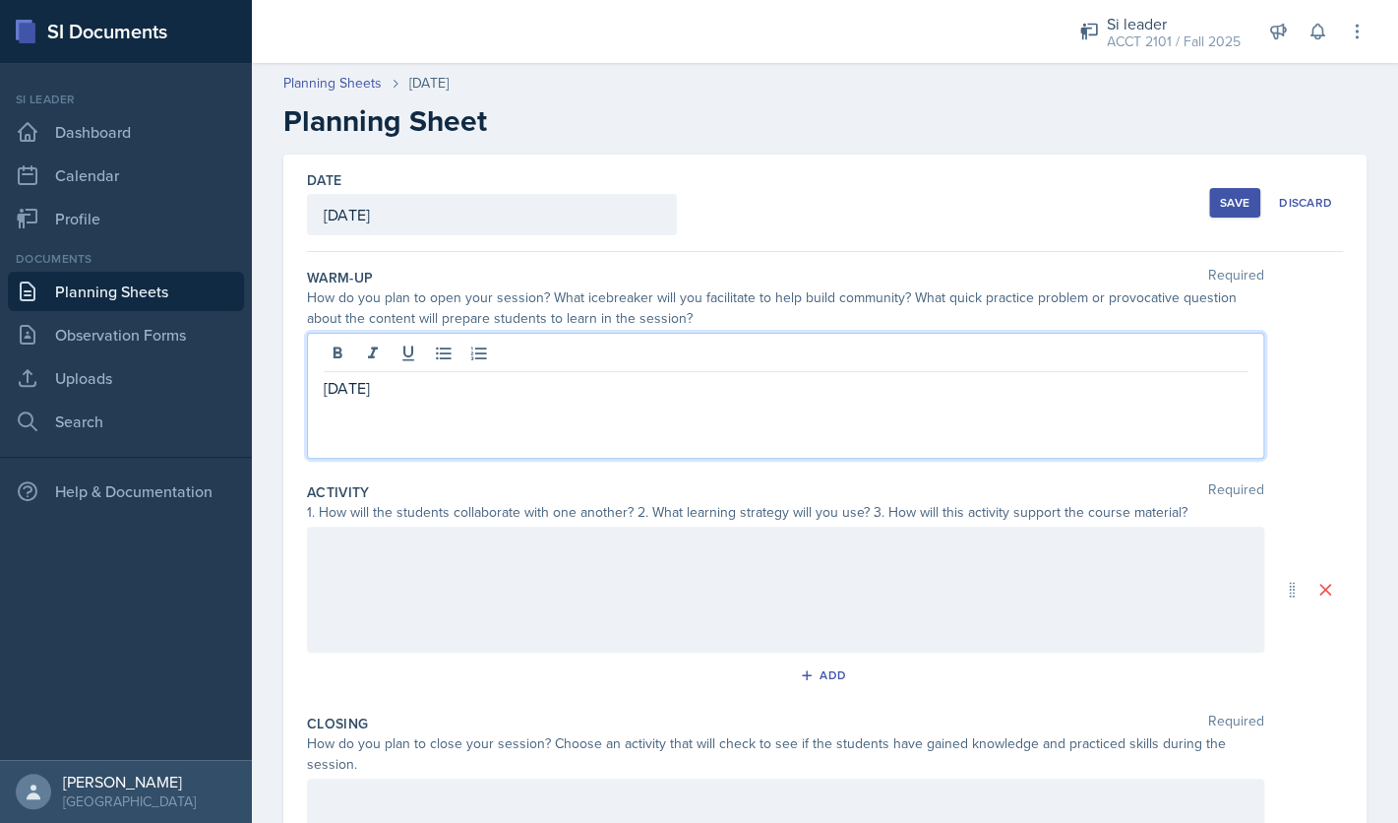
click at [741, 595] on div at bounding box center [785, 589] width 957 height 126
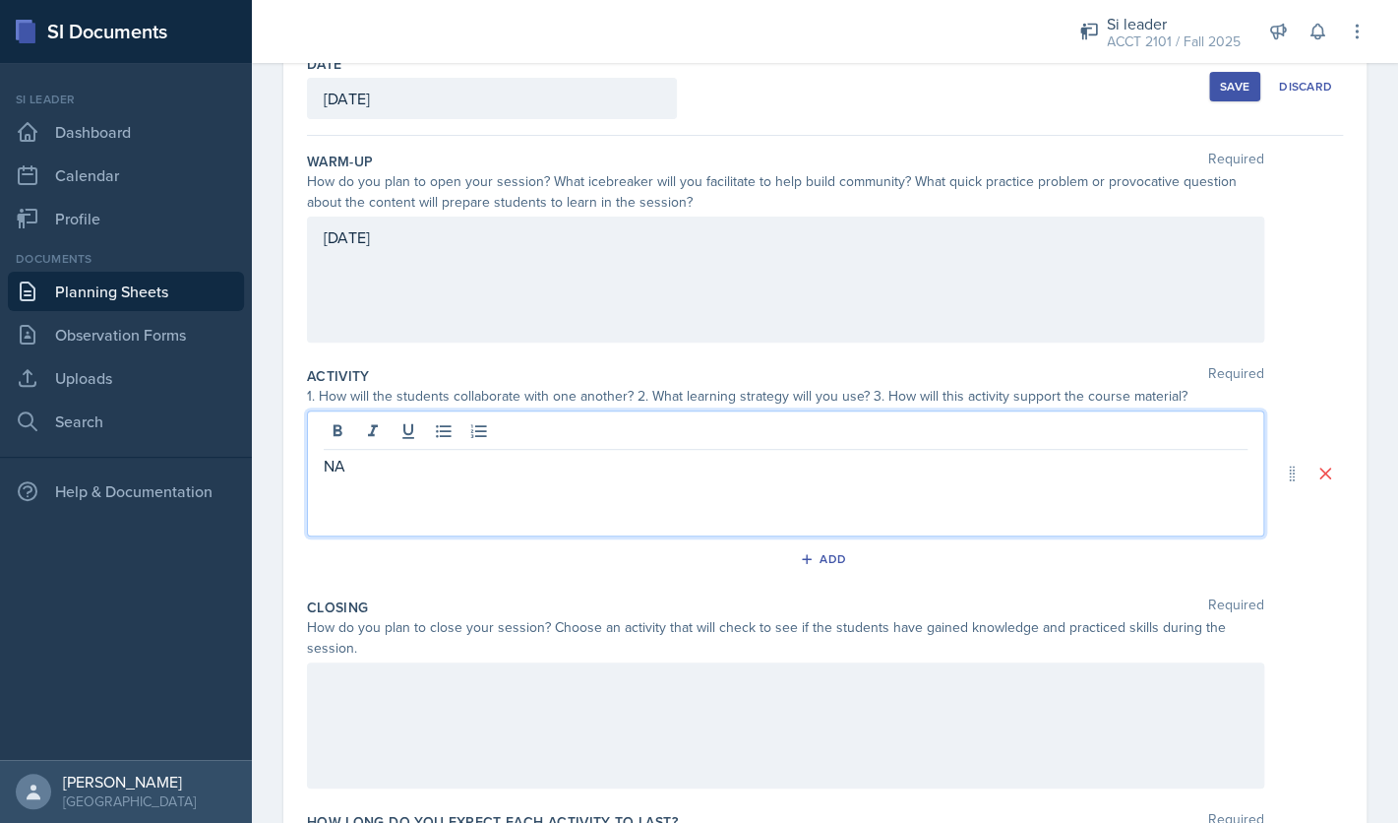
scroll to position [270, 0]
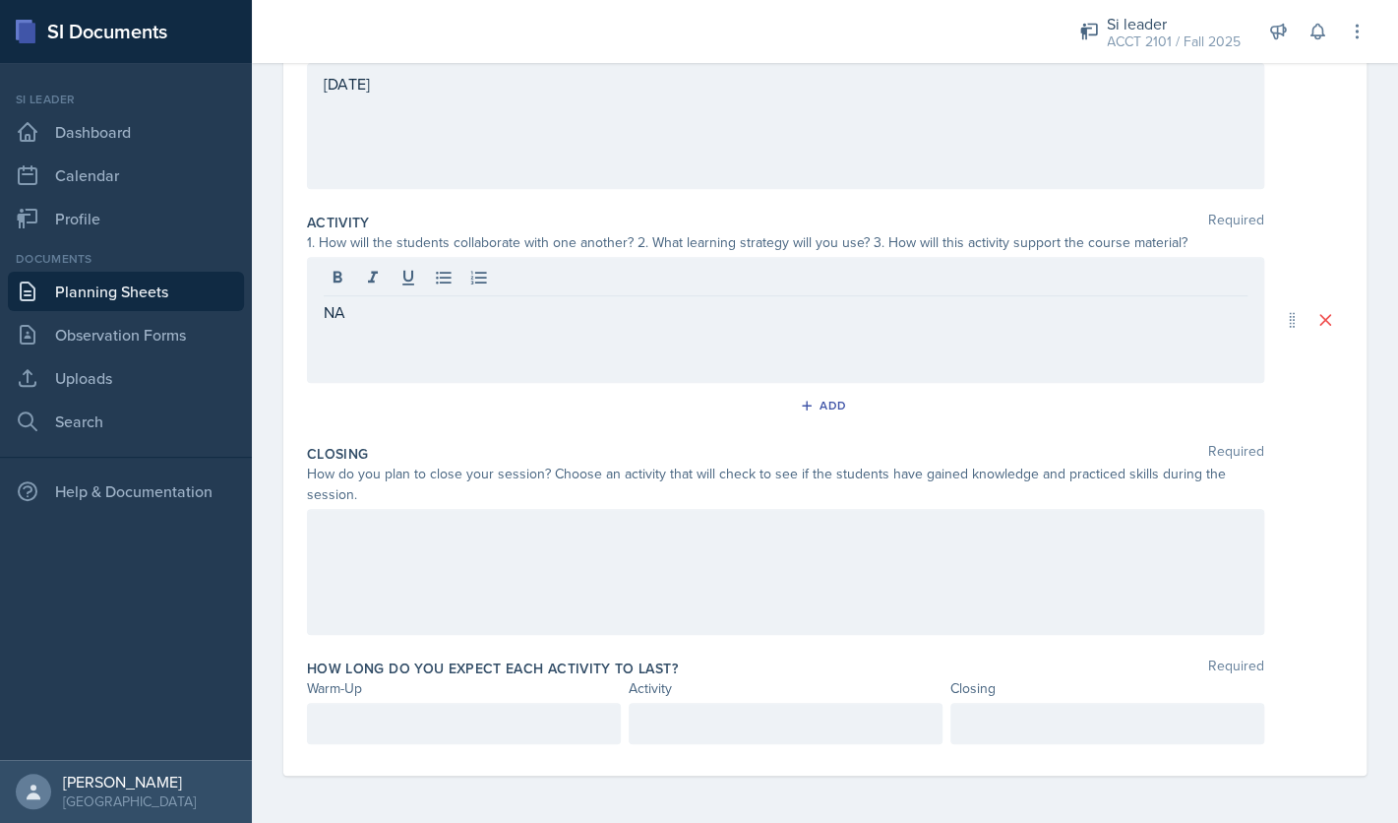
click at [663, 602] on div at bounding box center [785, 572] width 957 height 126
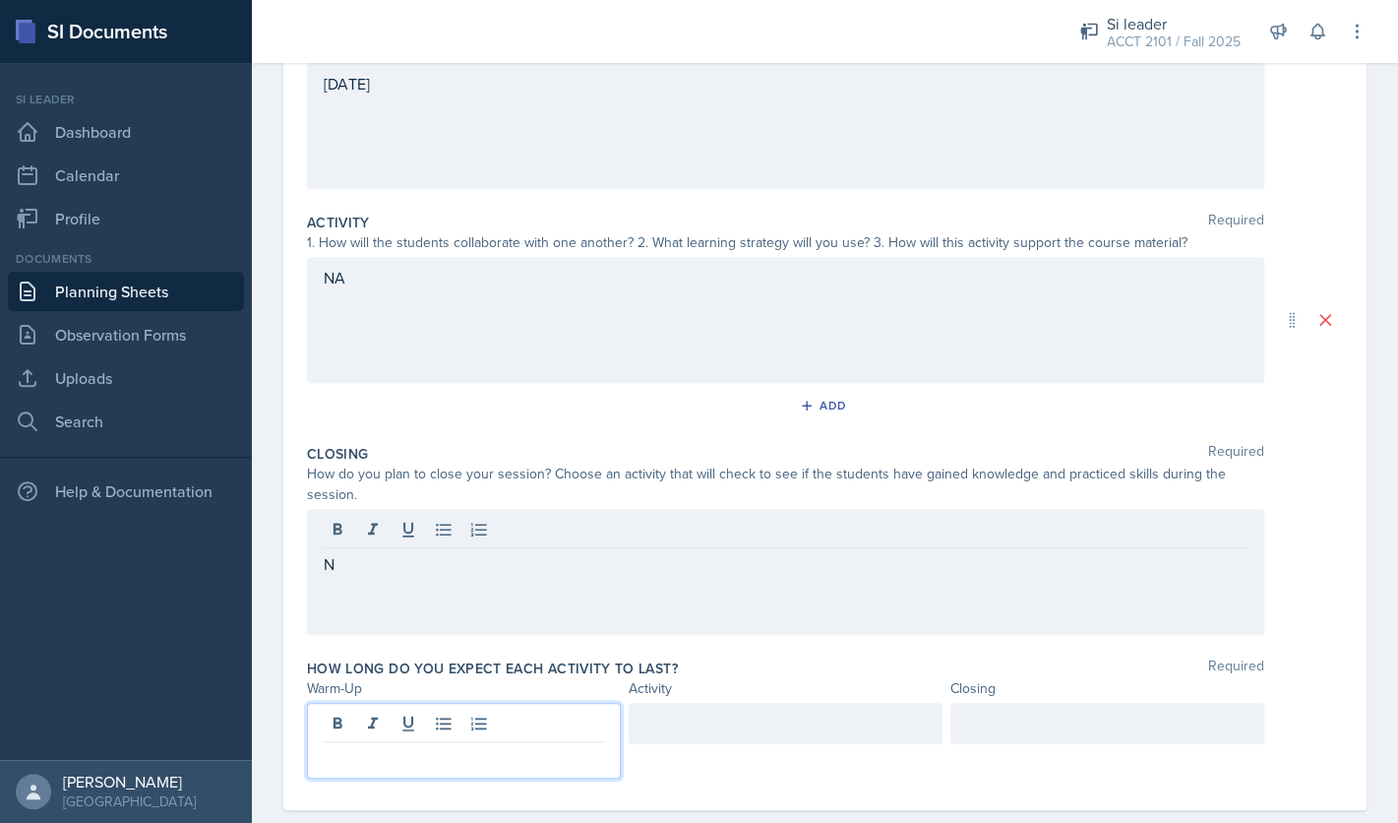
click at [522, 712] on div at bounding box center [464, 741] width 314 height 76
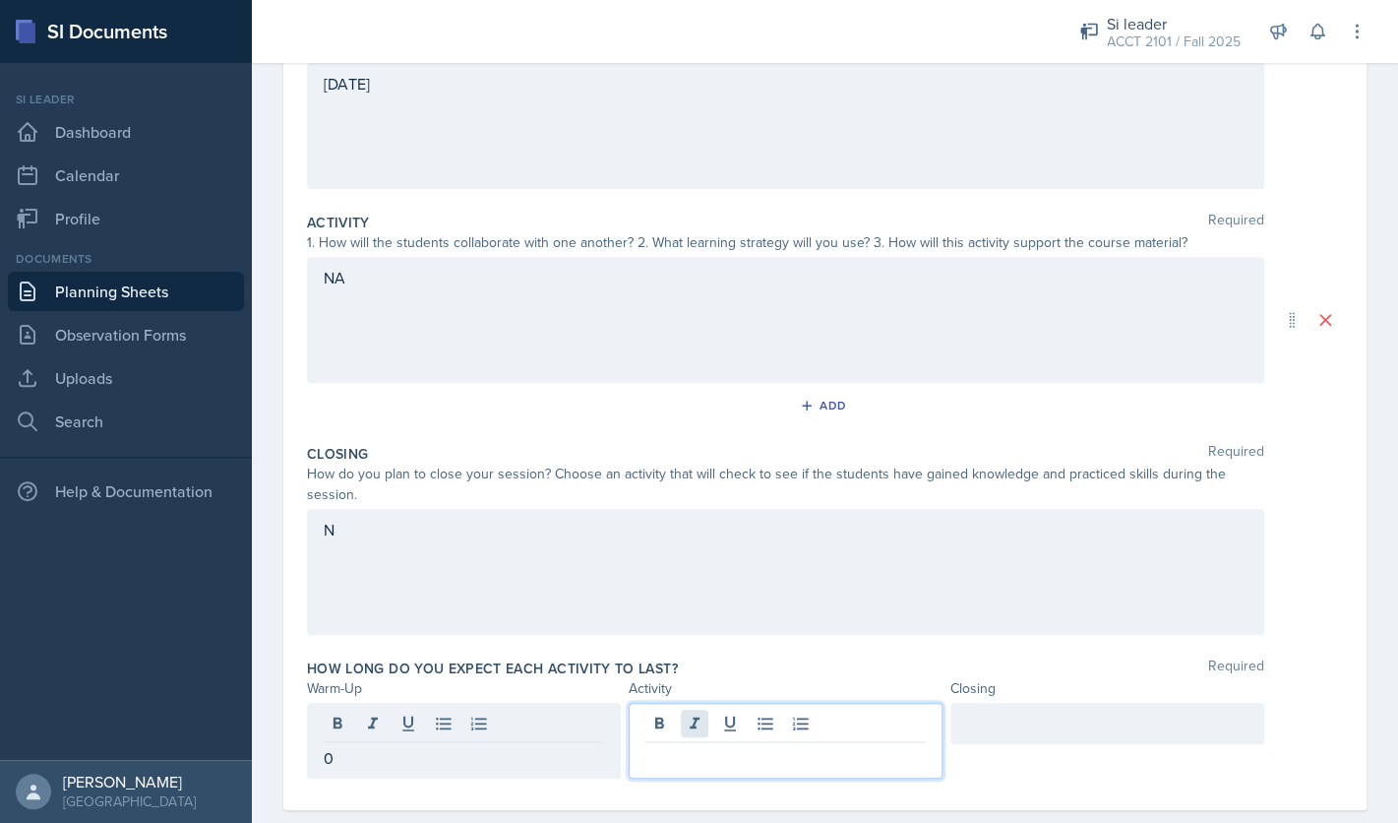
click at [707, 725] on div at bounding box center [786, 741] width 314 height 76
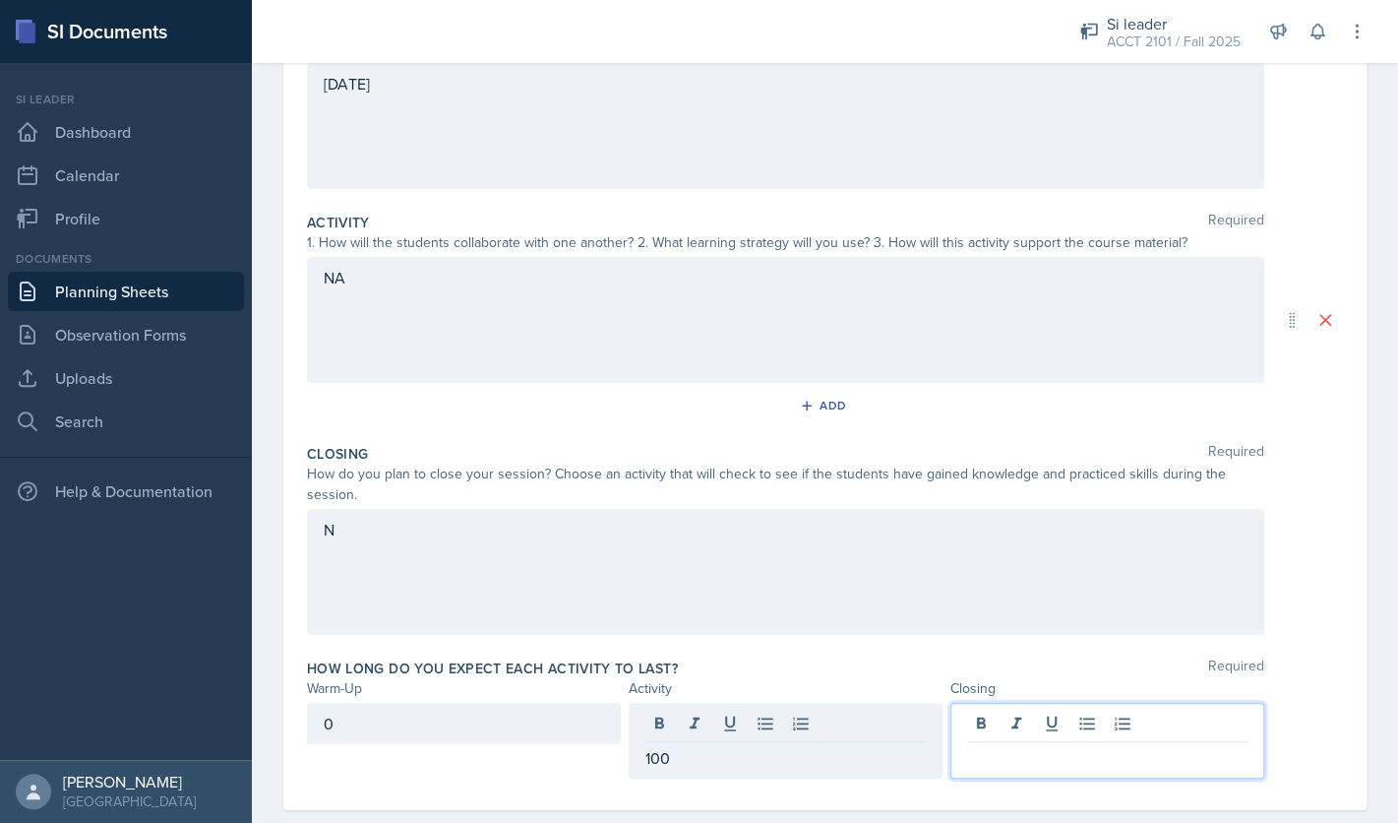
click at [1010, 732] on div at bounding box center [1108, 741] width 314 height 76
click at [1293, 644] on div "Closing Required How do you plan to close your session? Choose an activity that…" at bounding box center [825, 543] width 1036 height 215
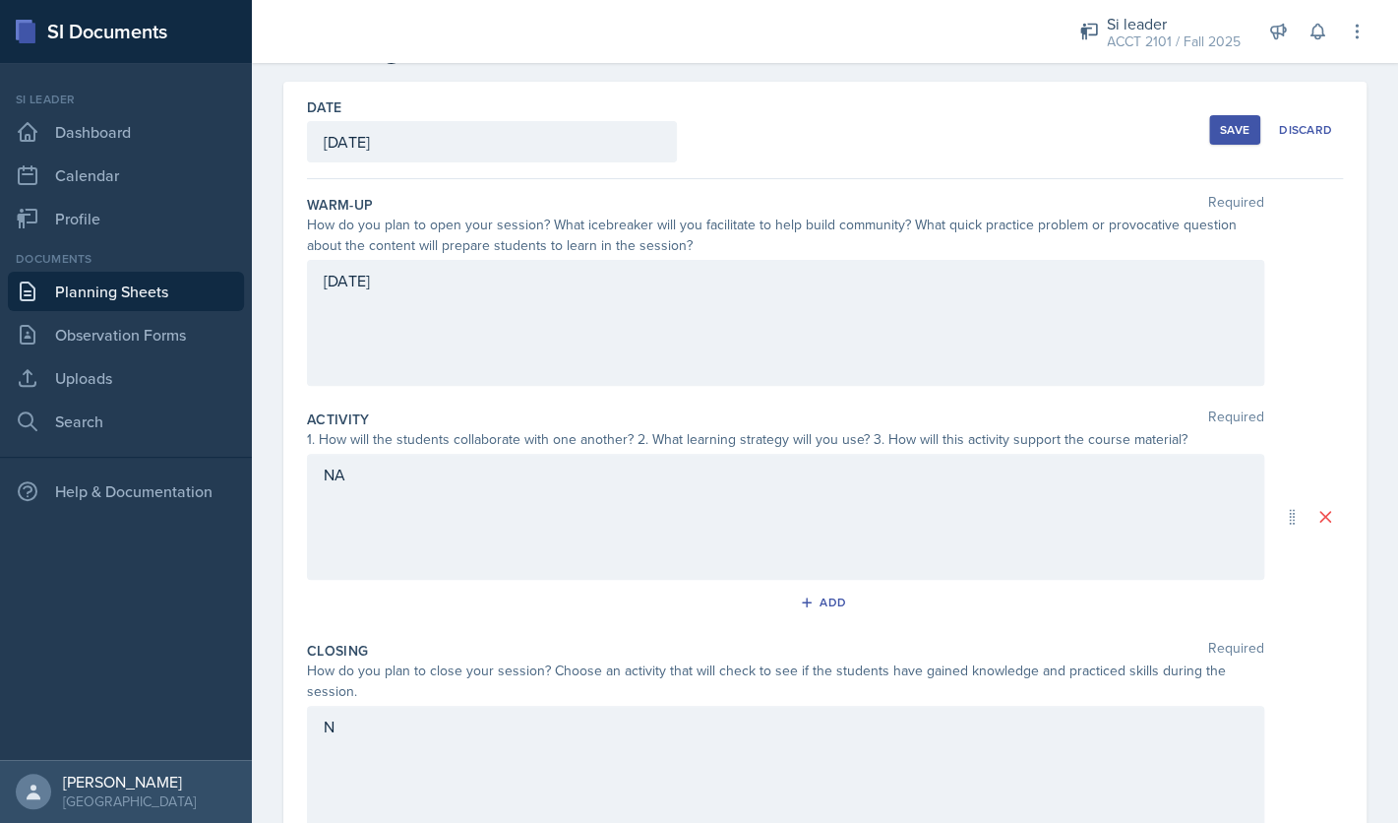
scroll to position [0, 0]
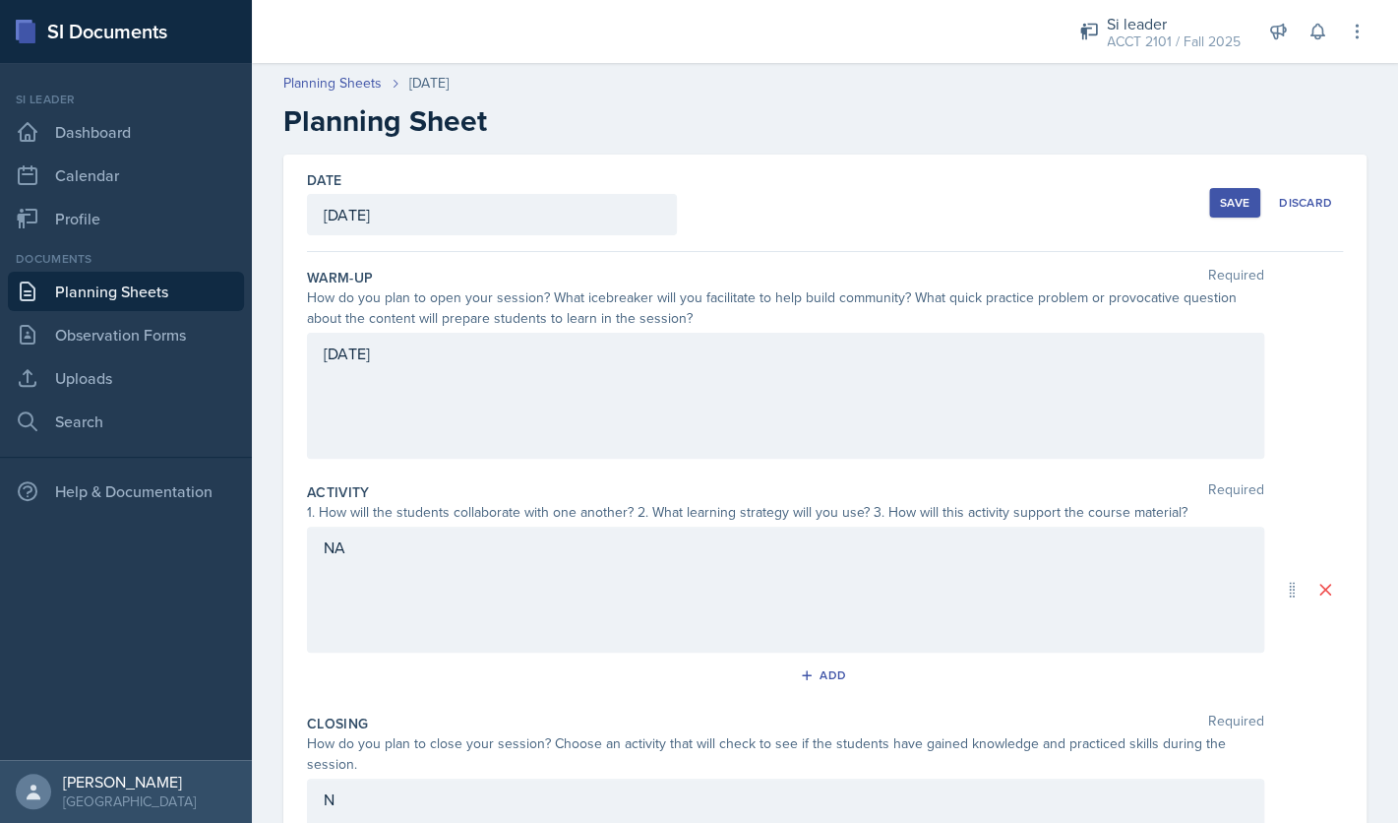
click at [1241, 193] on button "Save" at bounding box center [1234, 203] width 51 height 30
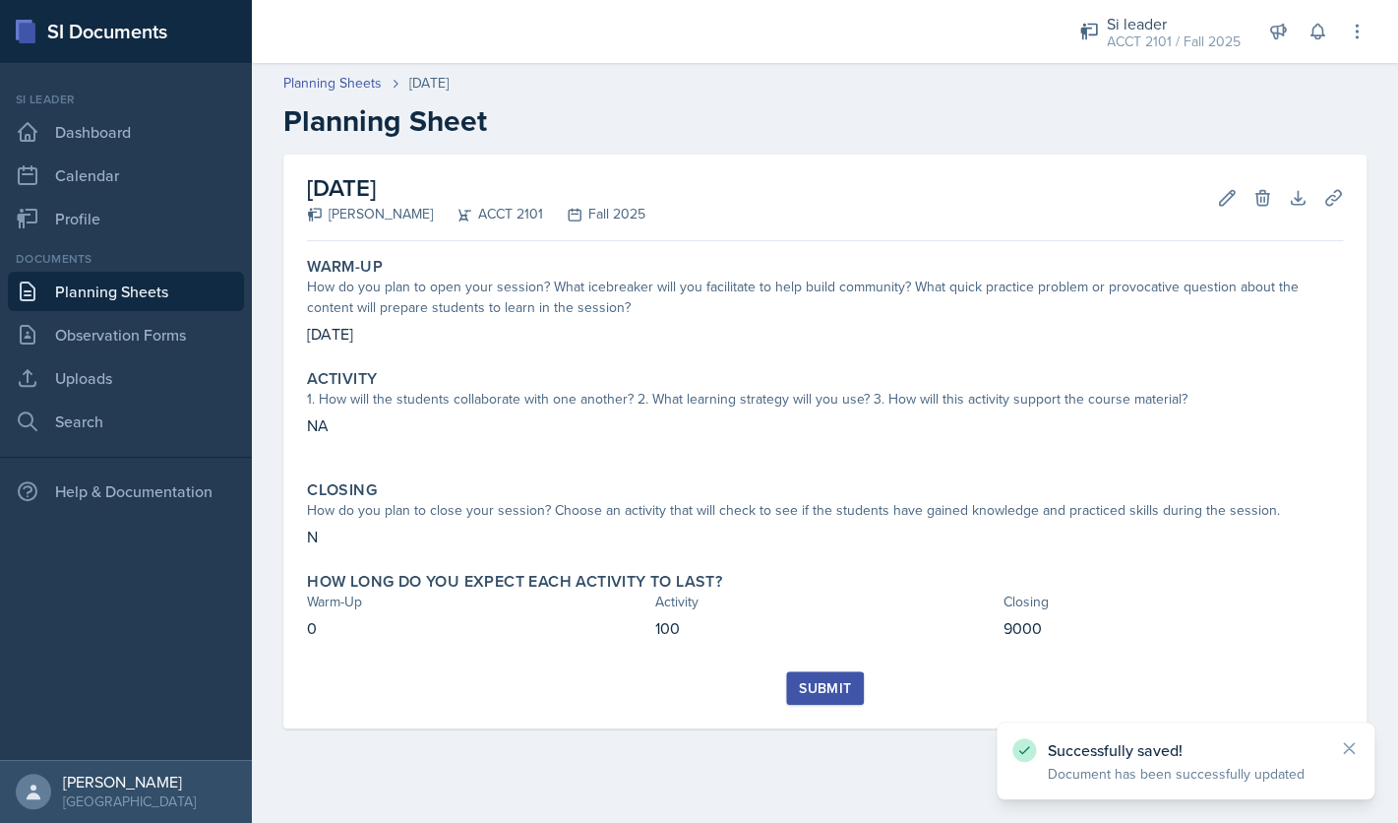
click at [816, 693] on div "Submit" at bounding box center [825, 688] width 52 height 16
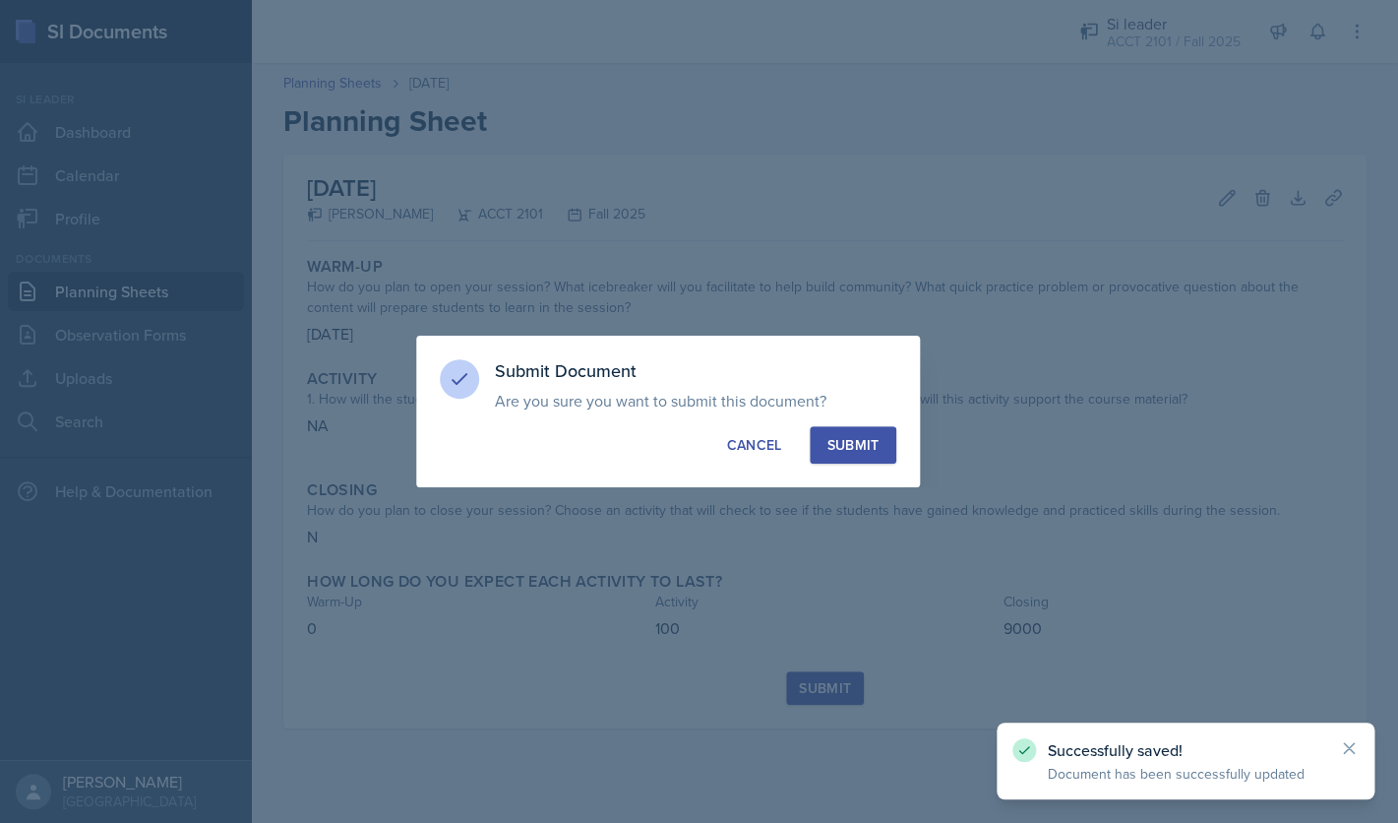
click at [850, 459] on button "Submit" at bounding box center [853, 444] width 86 height 37
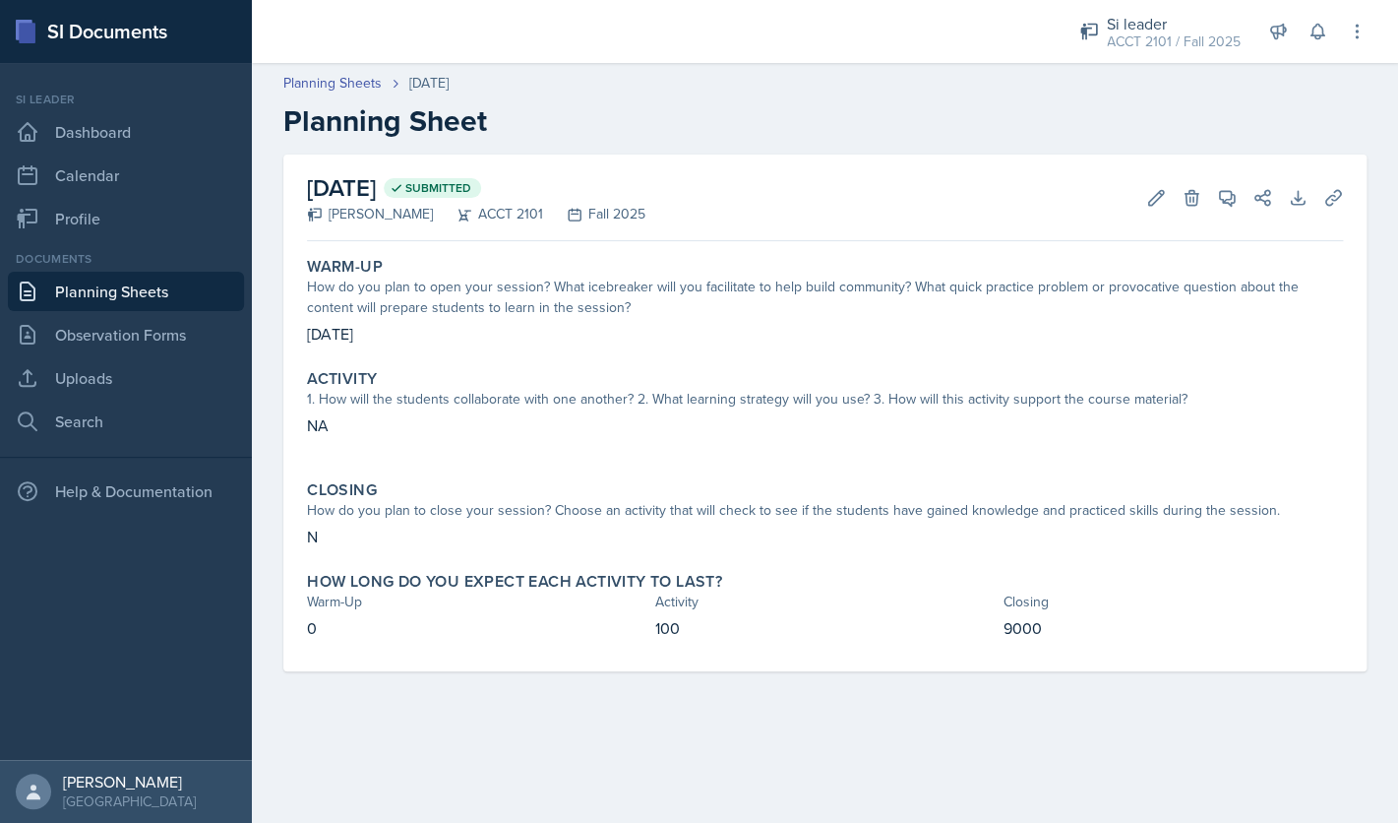
click at [170, 296] on link "Planning Sheets" at bounding box center [126, 291] width 236 height 39
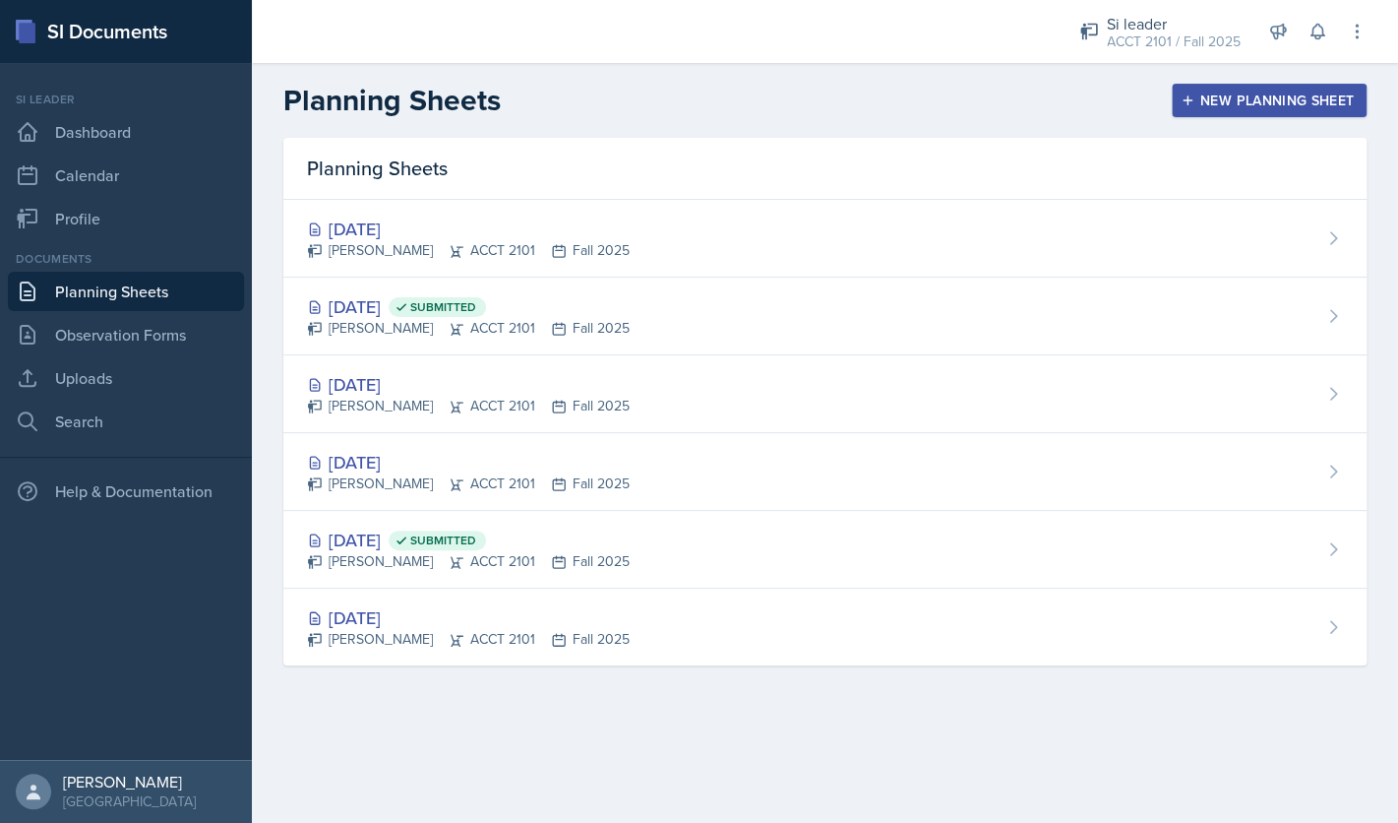
click at [1214, 103] on div "New Planning Sheet" at bounding box center [1269, 101] width 169 height 16
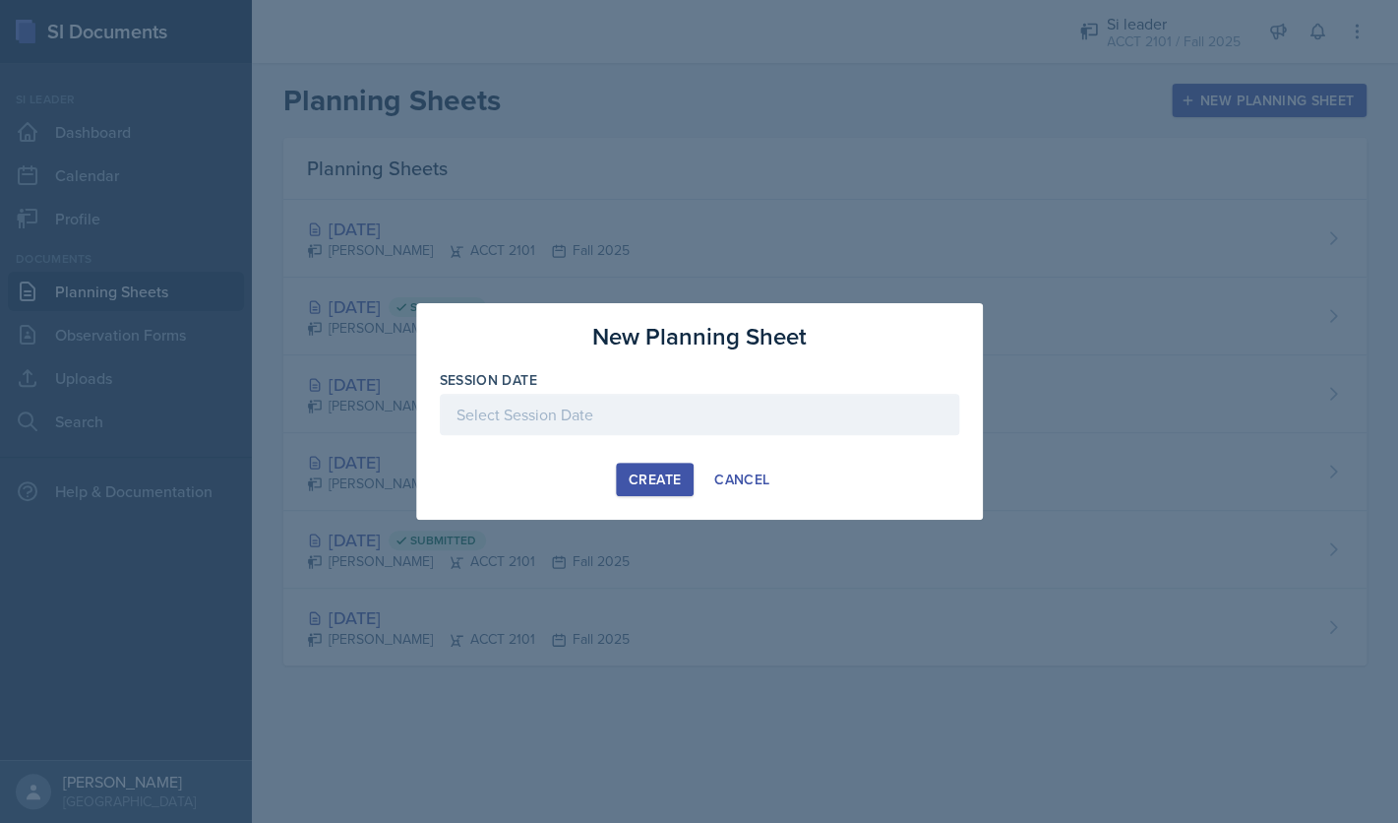
click at [687, 411] on div at bounding box center [700, 414] width 520 height 41
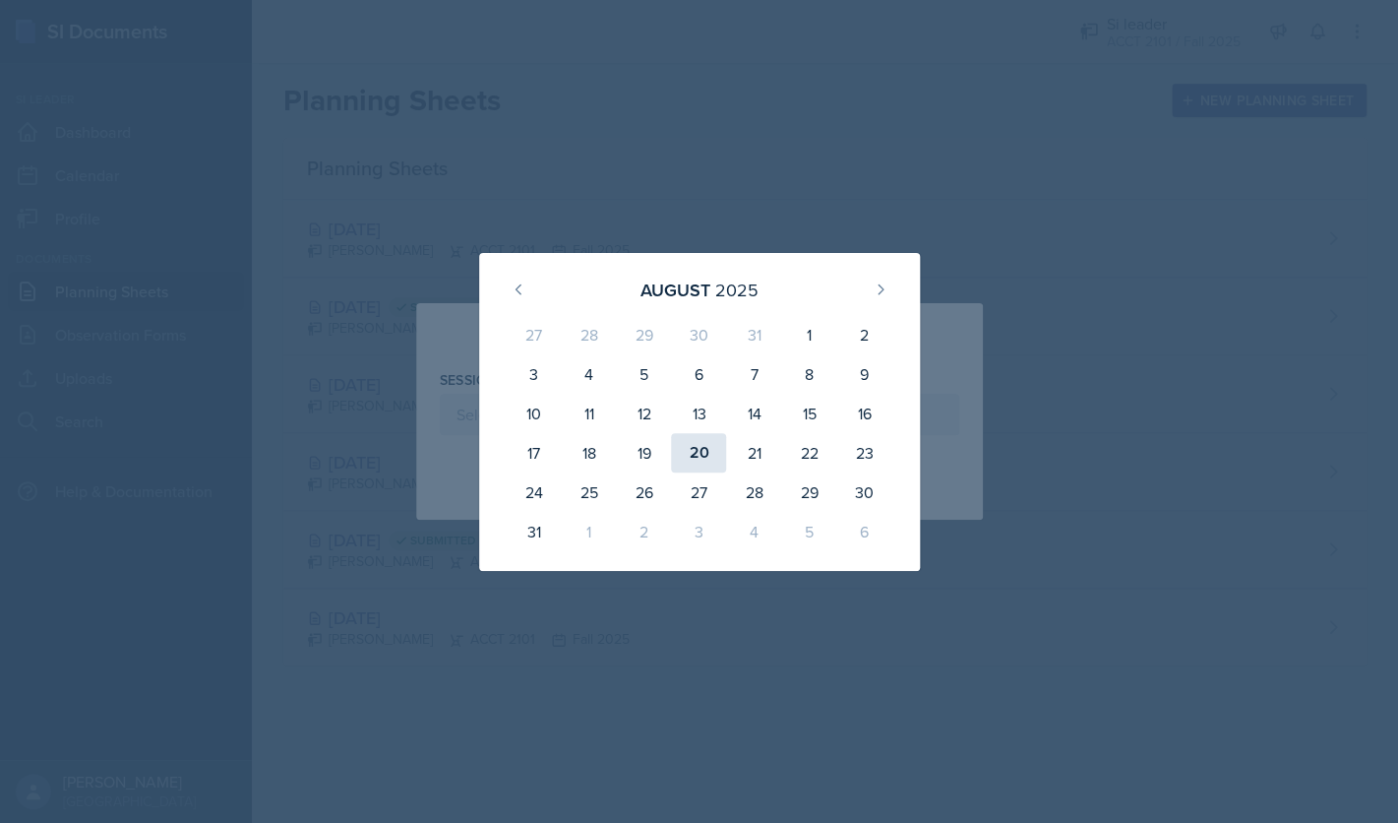
click at [699, 459] on div "20" at bounding box center [698, 452] width 55 height 39
type input "[DATE]"
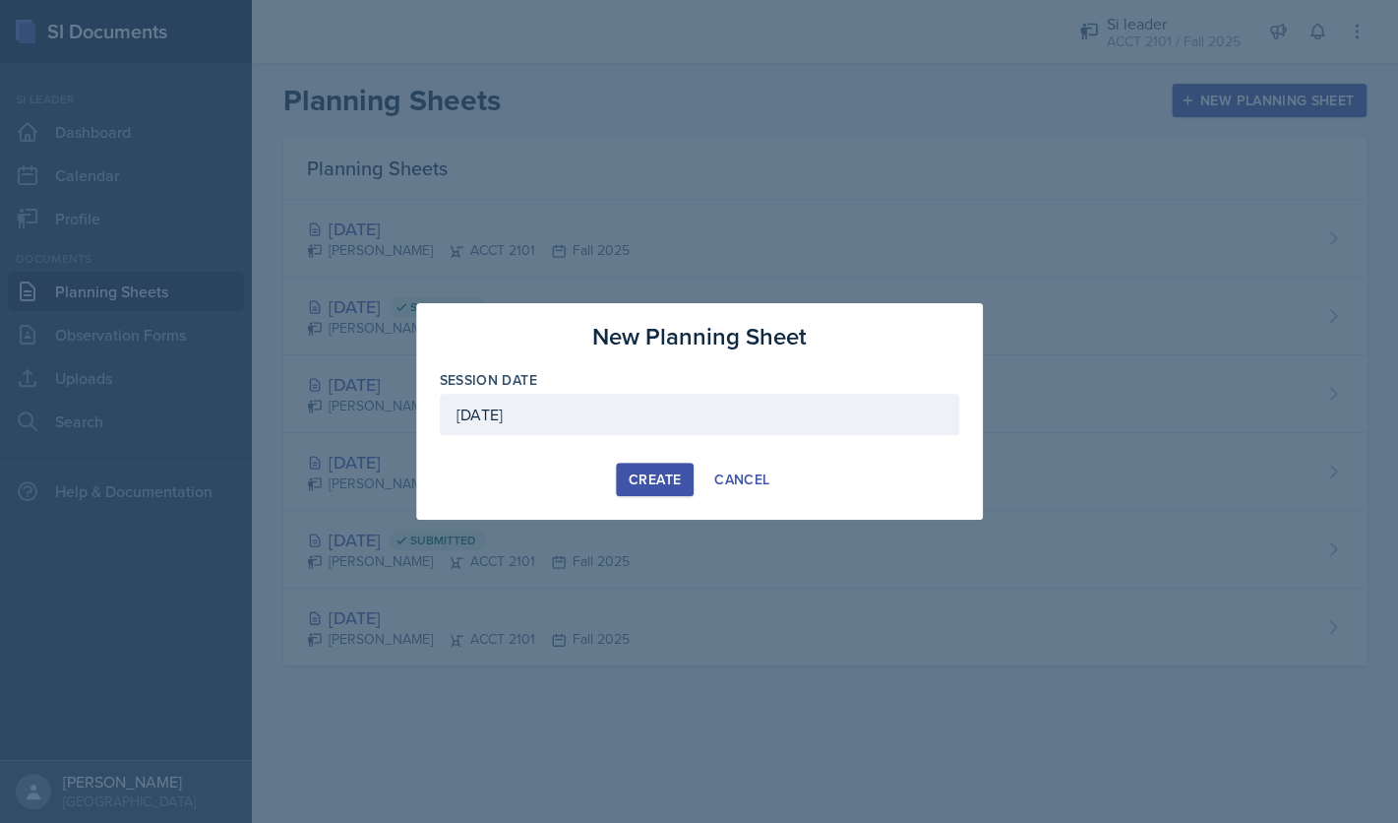
click at [641, 477] on div "Create" at bounding box center [655, 479] width 52 height 16
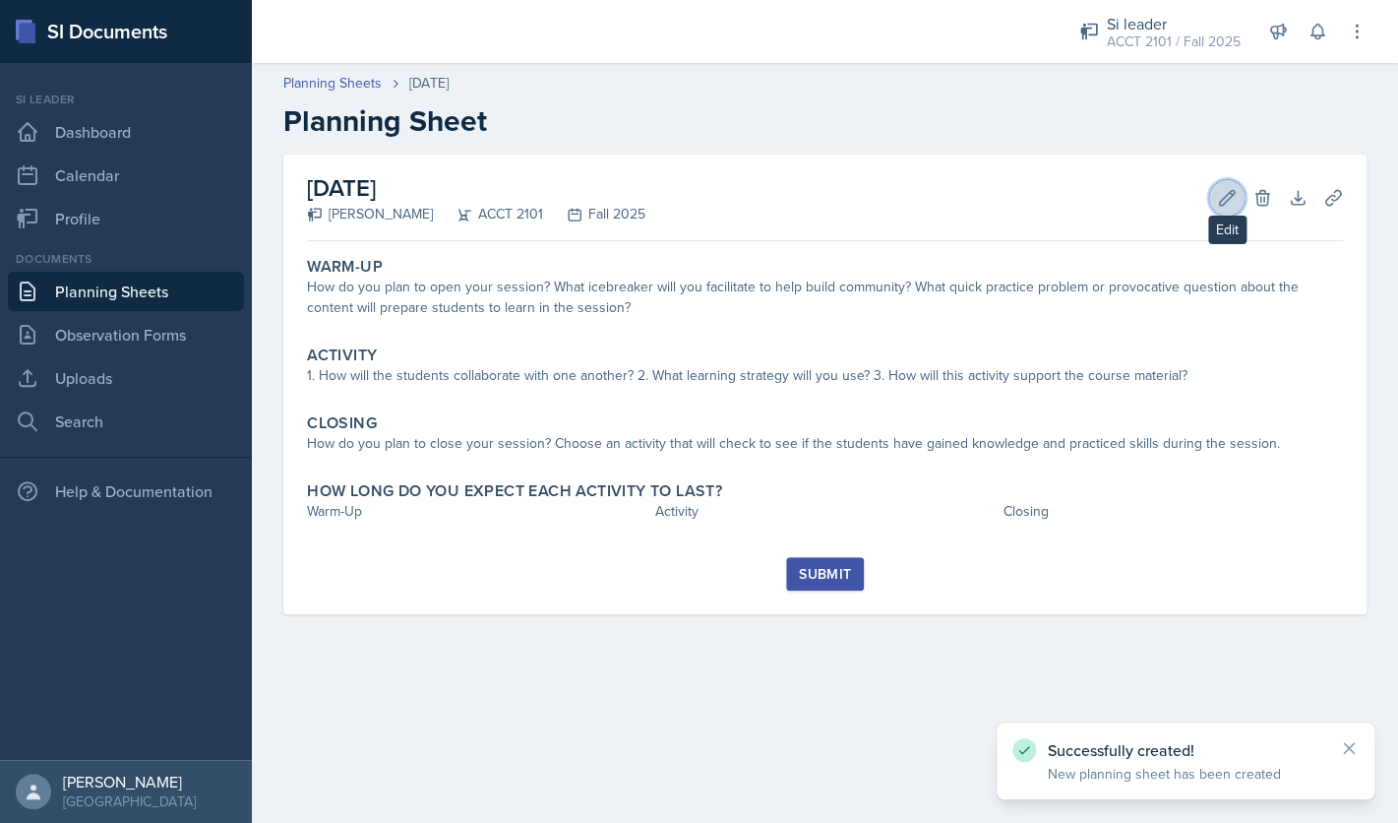
click at [1221, 212] on button "Edit" at bounding box center [1226, 197] width 35 height 35
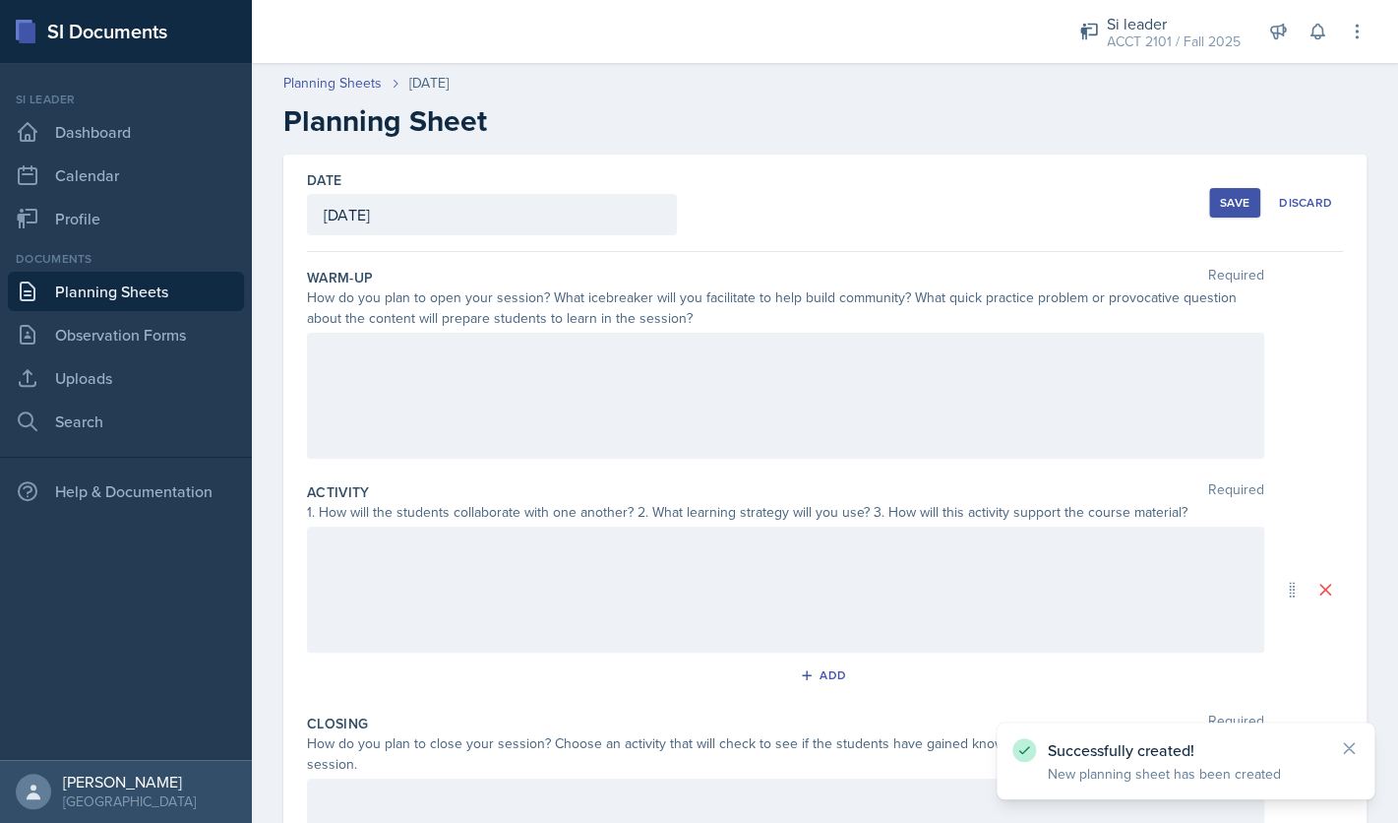
click at [839, 378] on div at bounding box center [785, 396] width 957 height 126
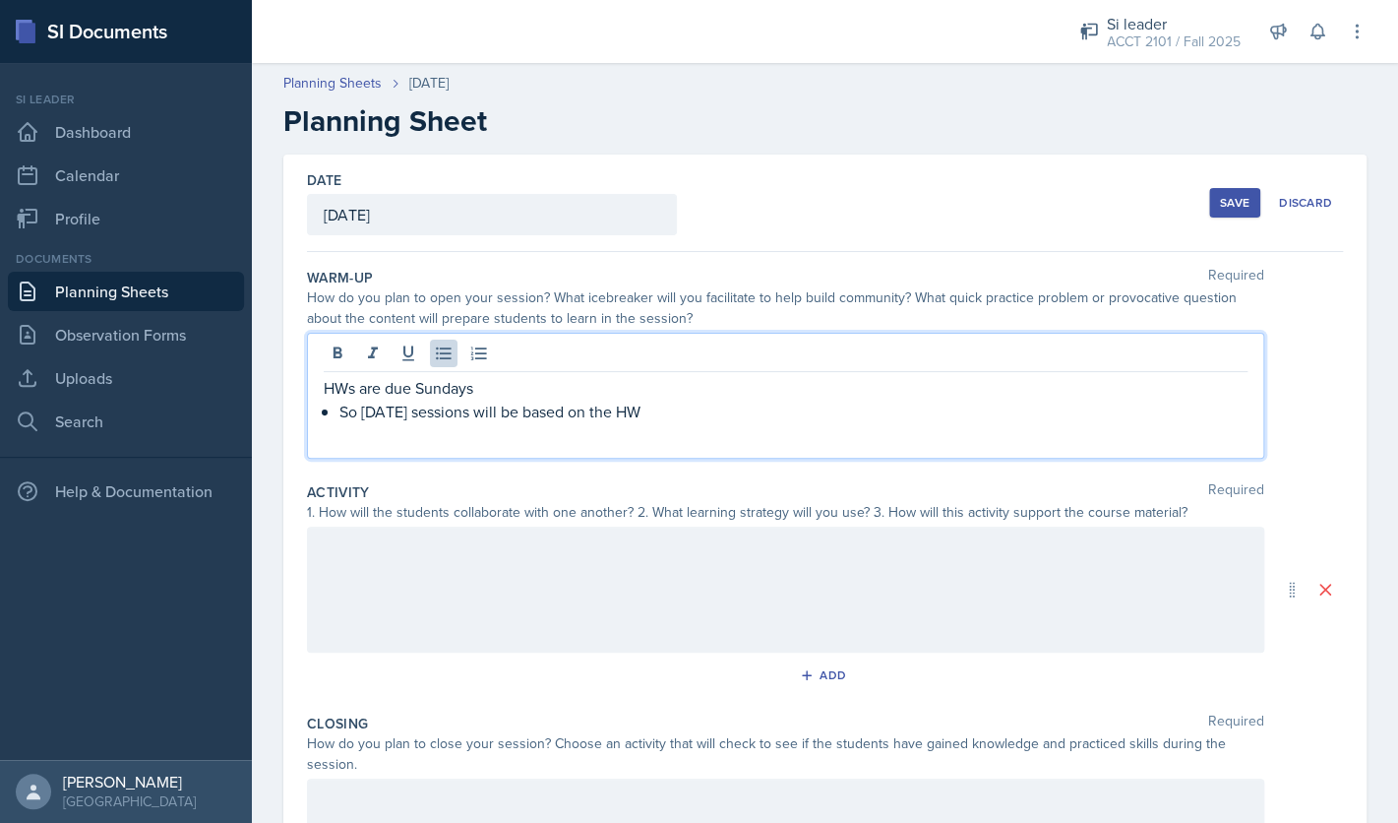
click at [1227, 211] on div "Save" at bounding box center [1235, 203] width 30 height 16
